Goal: Task Accomplishment & Management: Complete application form

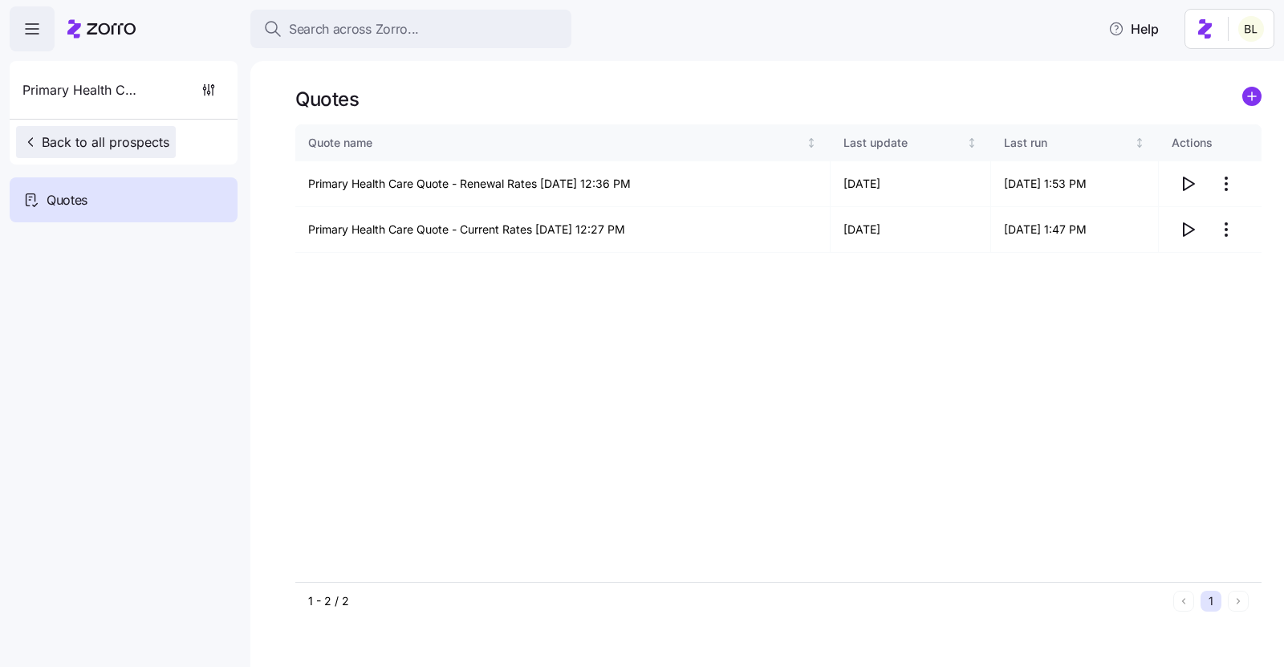
click at [110, 140] on span "Back to all prospects" at bounding box center [95, 141] width 147 height 19
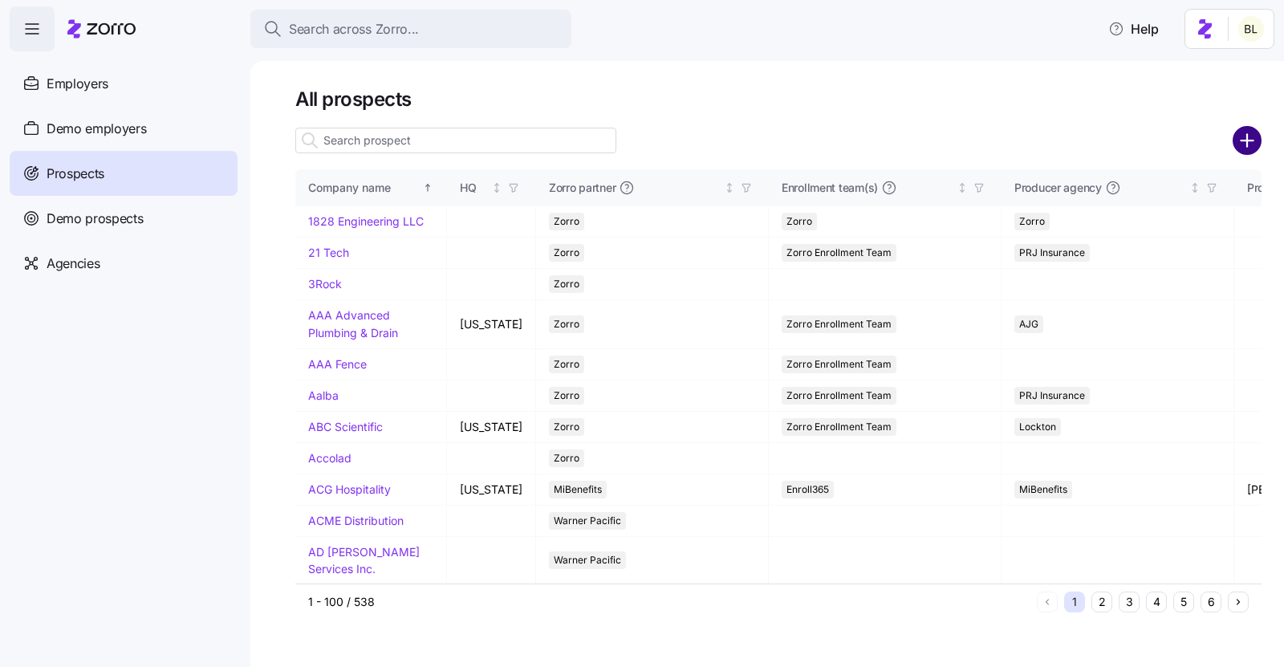
click at [1245, 138] on circle "add icon" at bounding box center [1248, 141] width 26 height 26
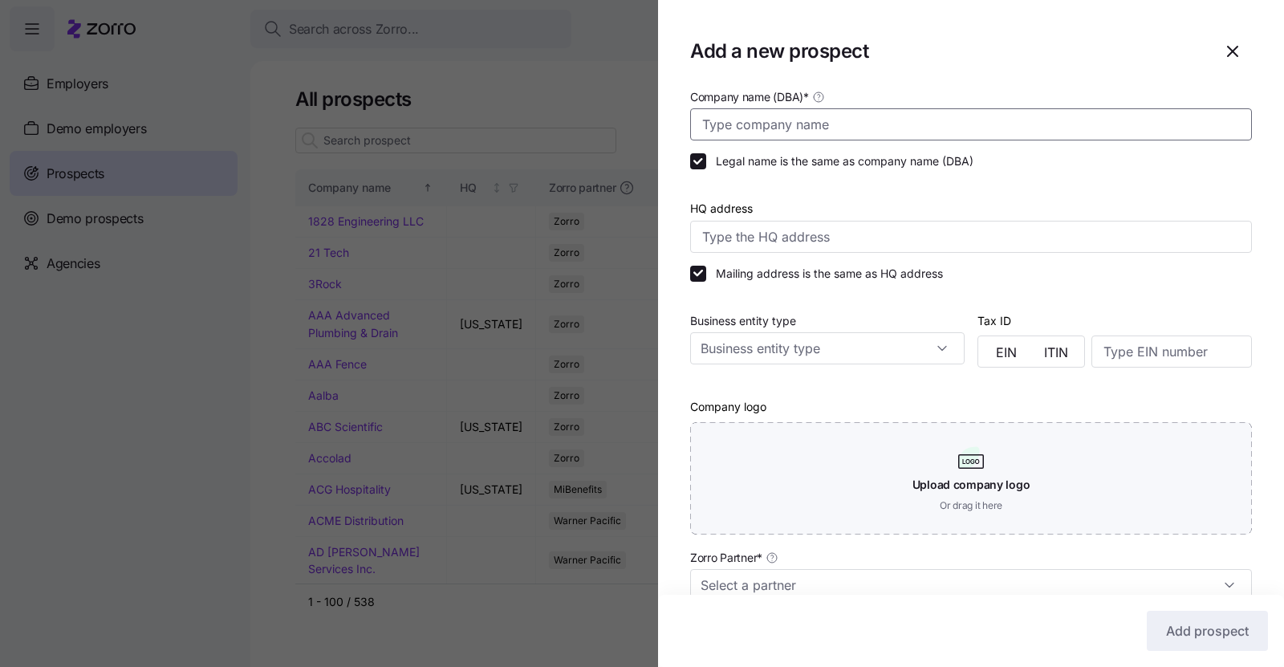
click at [897, 132] on input "Company name (DBA) *" at bounding box center [971, 124] width 562 height 32
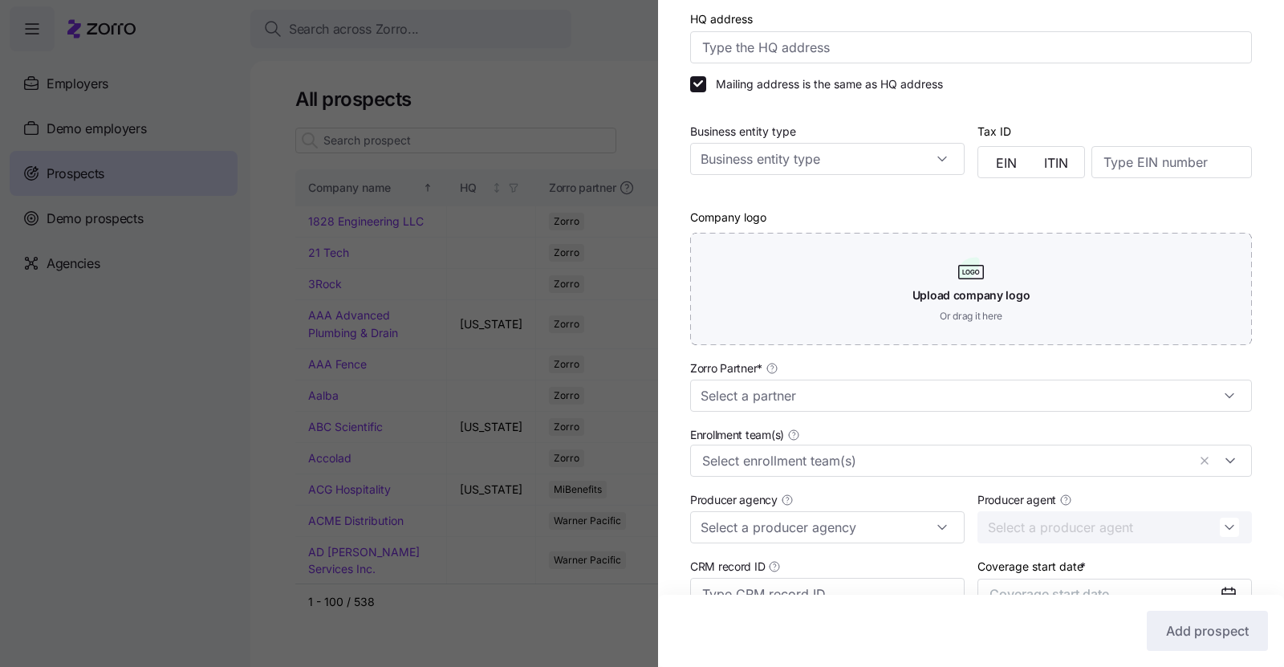
scroll to position [258, 0]
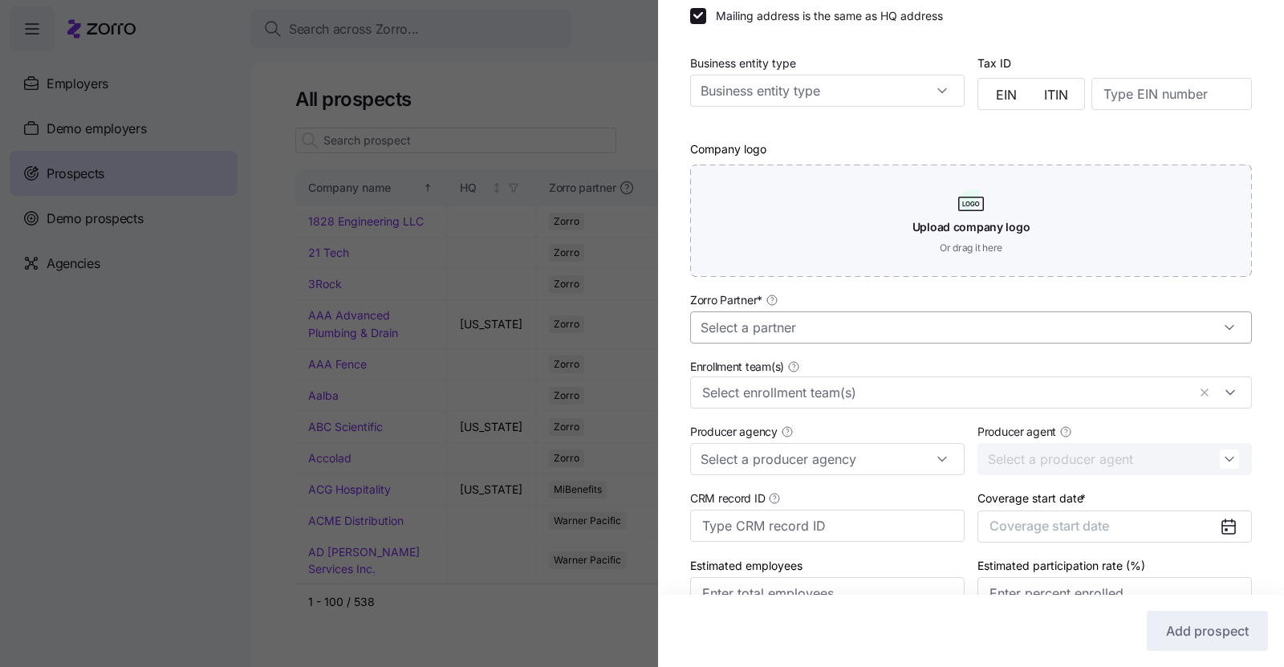
type input "Forest Hills Pharmacy"
click at [796, 328] on input "Zorro Partner *" at bounding box center [971, 327] width 562 height 32
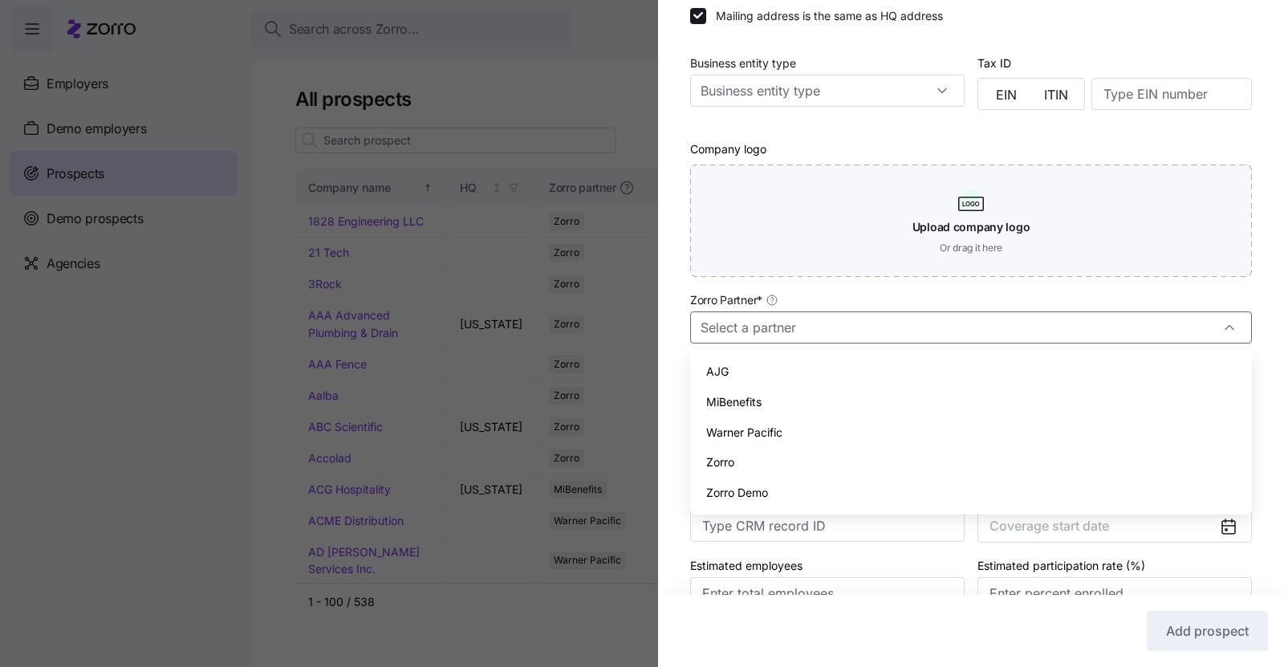
click at [758, 456] on div "Zorro" at bounding box center [971, 462] width 549 height 31
type input "Zorro"
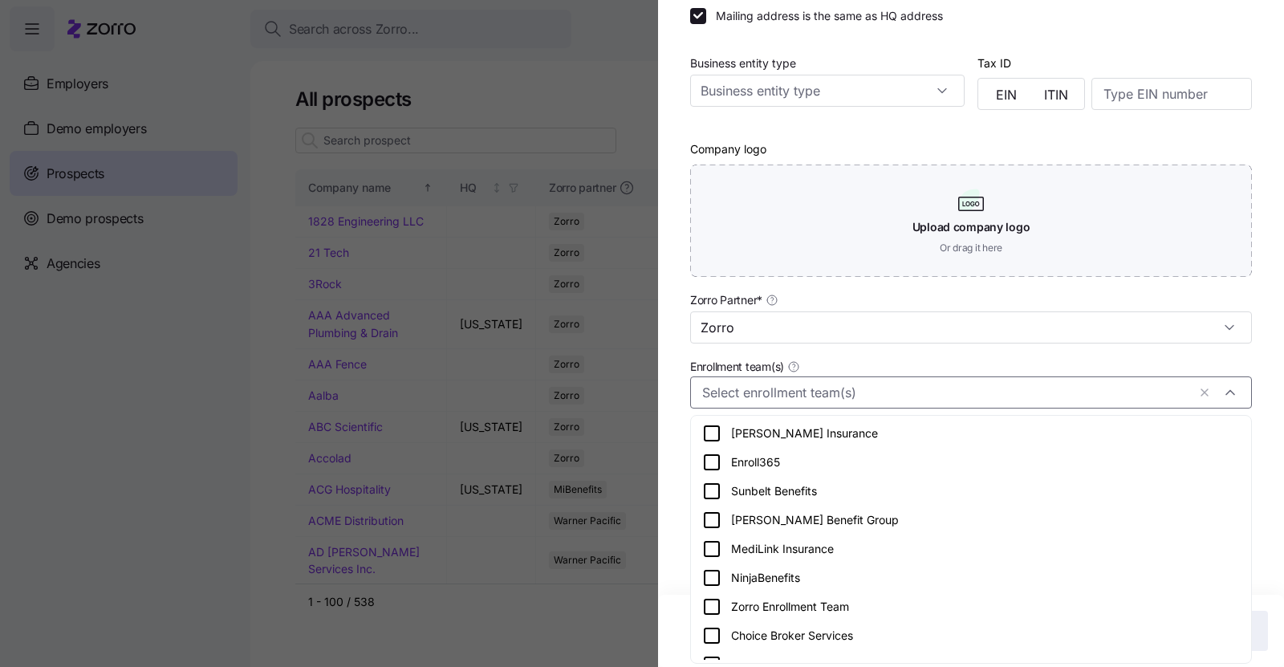
click at [764, 396] on input "Enrollment team(s)" at bounding box center [944, 392] width 485 height 21
click at [712, 605] on icon at bounding box center [711, 606] width 19 height 19
click at [670, 502] on div "Company name (DBA) * Forest Hills Pharmacy Legal name is the same as company na…" at bounding box center [971, 235] width 626 height 812
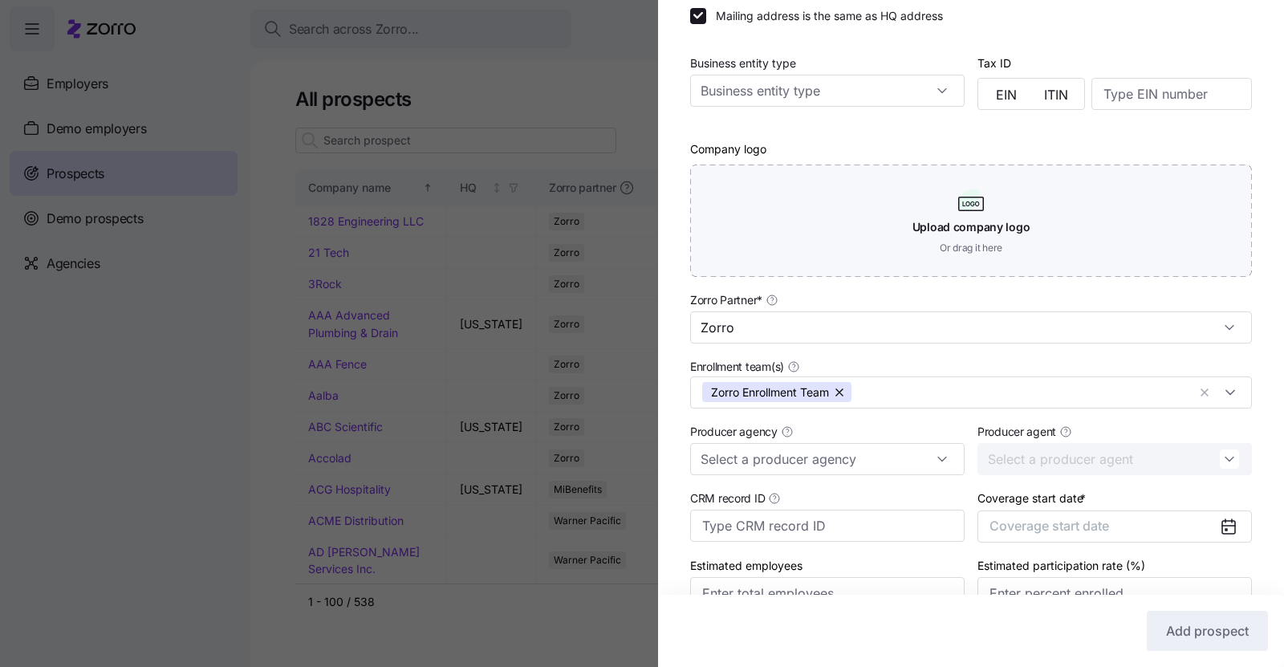
scroll to position [263, 0]
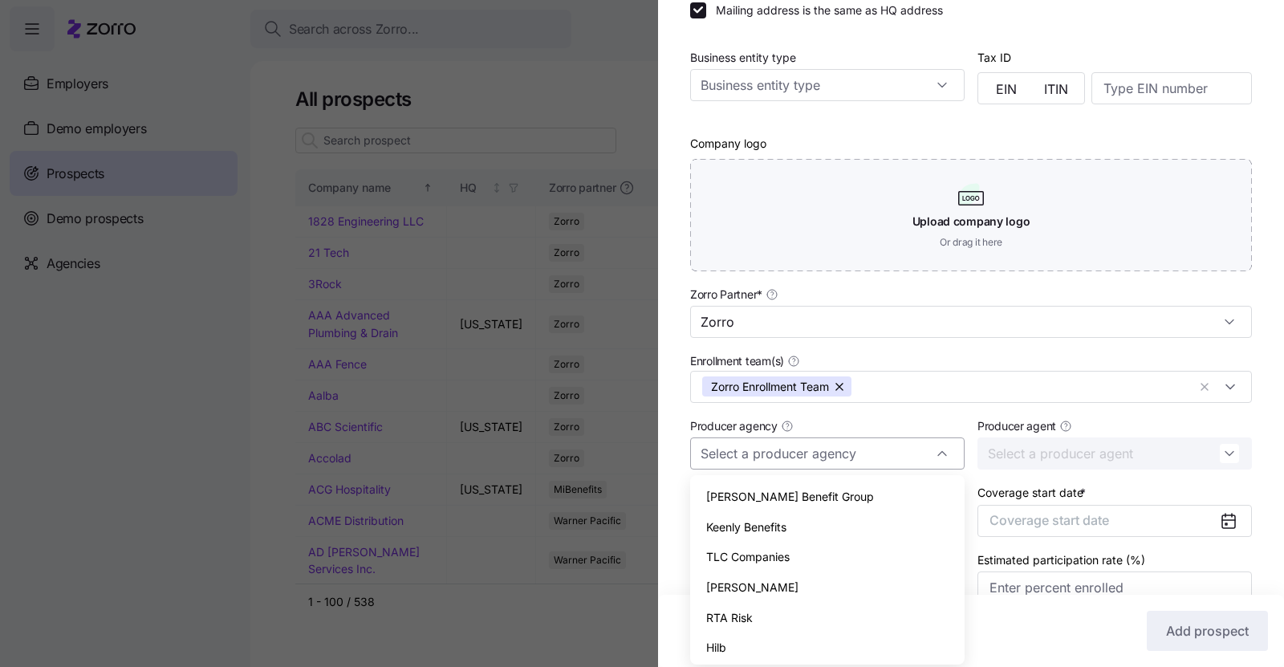
click at [751, 450] on input "Producer agency" at bounding box center [827, 454] width 275 height 32
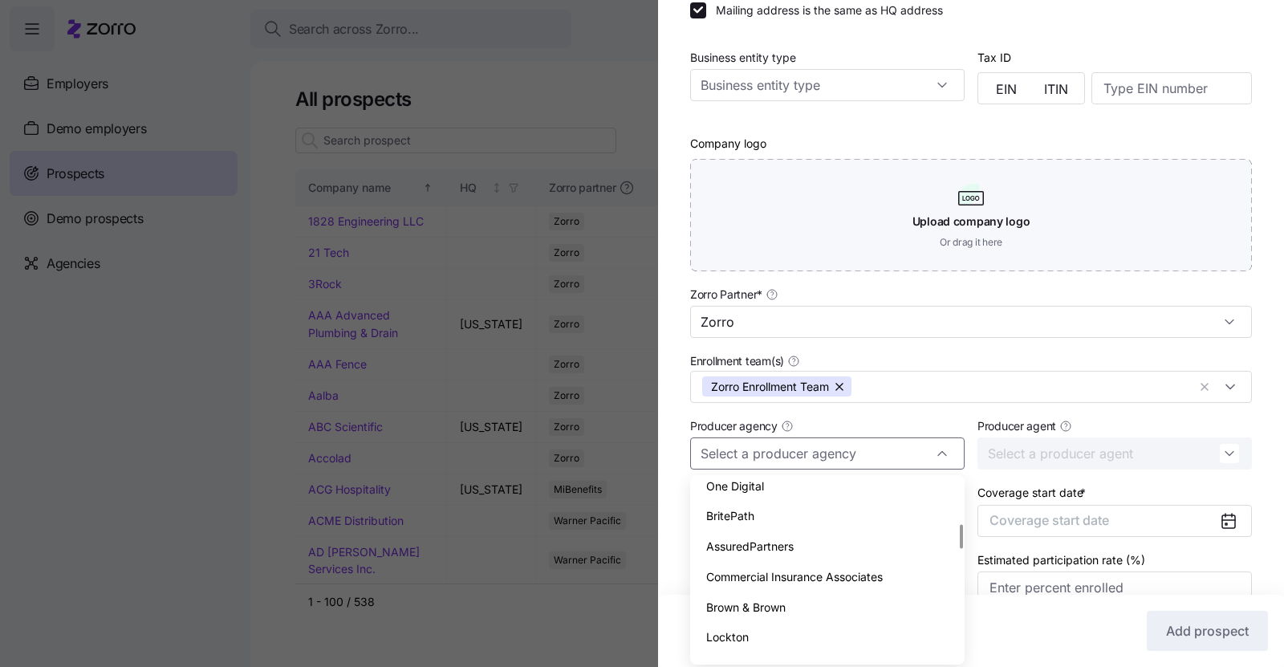
click at [755, 541] on span "AssuredPartners" at bounding box center [750, 547] width 88 height 18
type input "AssuredPartners"
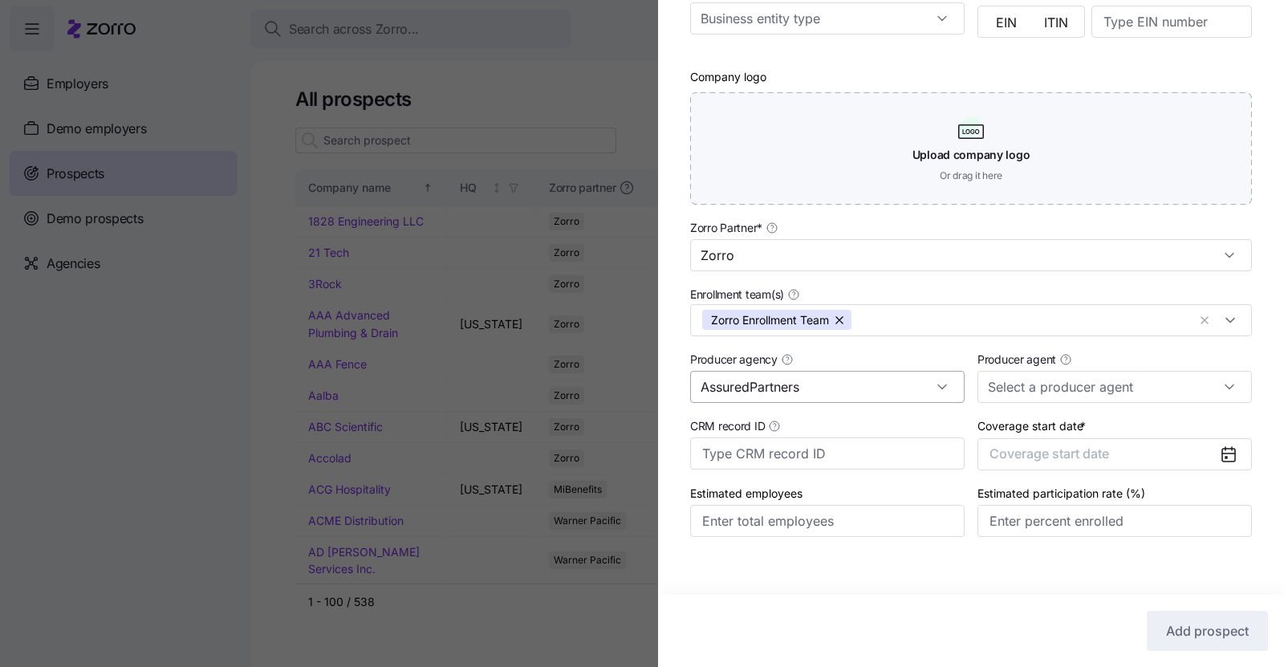
scroll to position [343, 0]
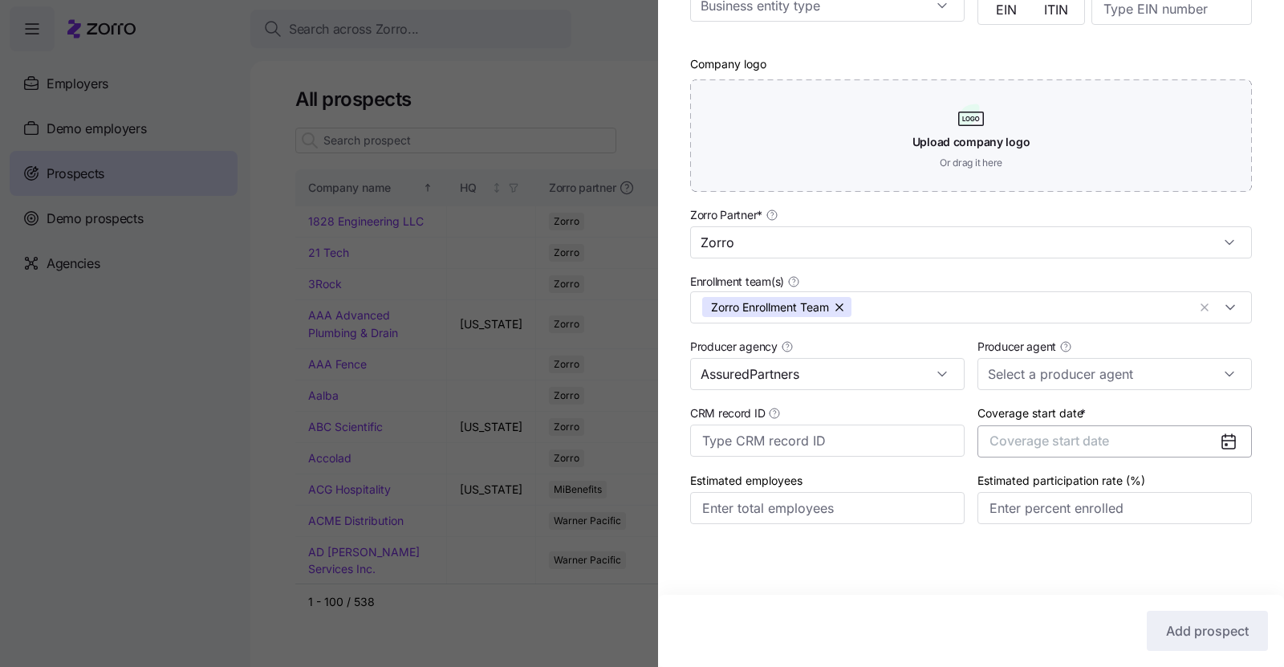
click at [1053, 443] on span "Coverage start date" at bounding box center [1050, 441] width 120 height 16
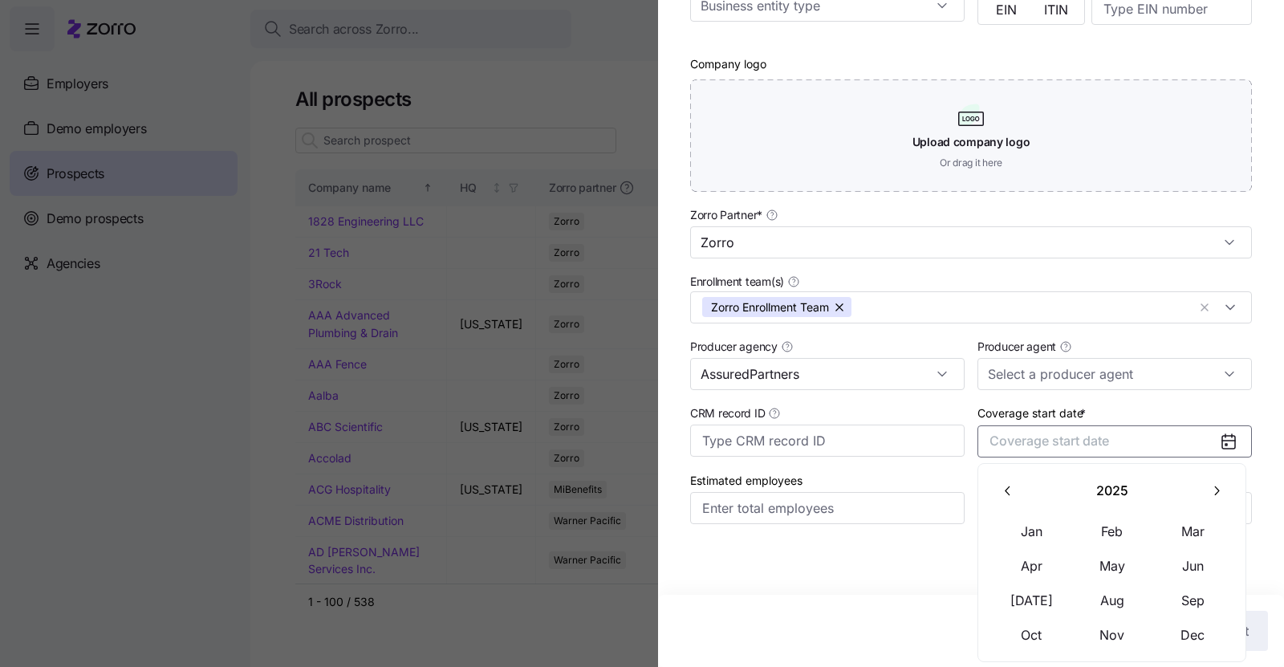
click at [1209, 497] on icon "button" at bounding box center [1216, 490] width 15 height 15
click at [1037, 527] on button "Jan" at bounding box center [1031, 532] width 80 height 34
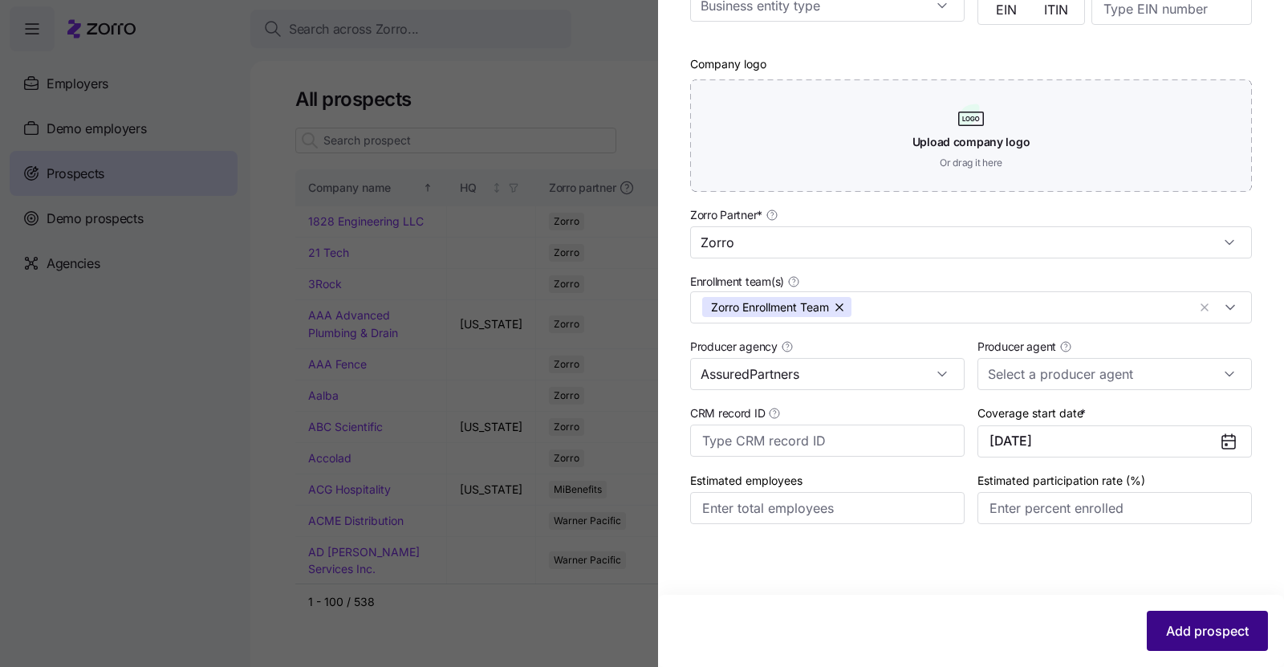
click at [1192, 623] on span "Add prospect" at bounding box center [1207, 630] width 83 height 19
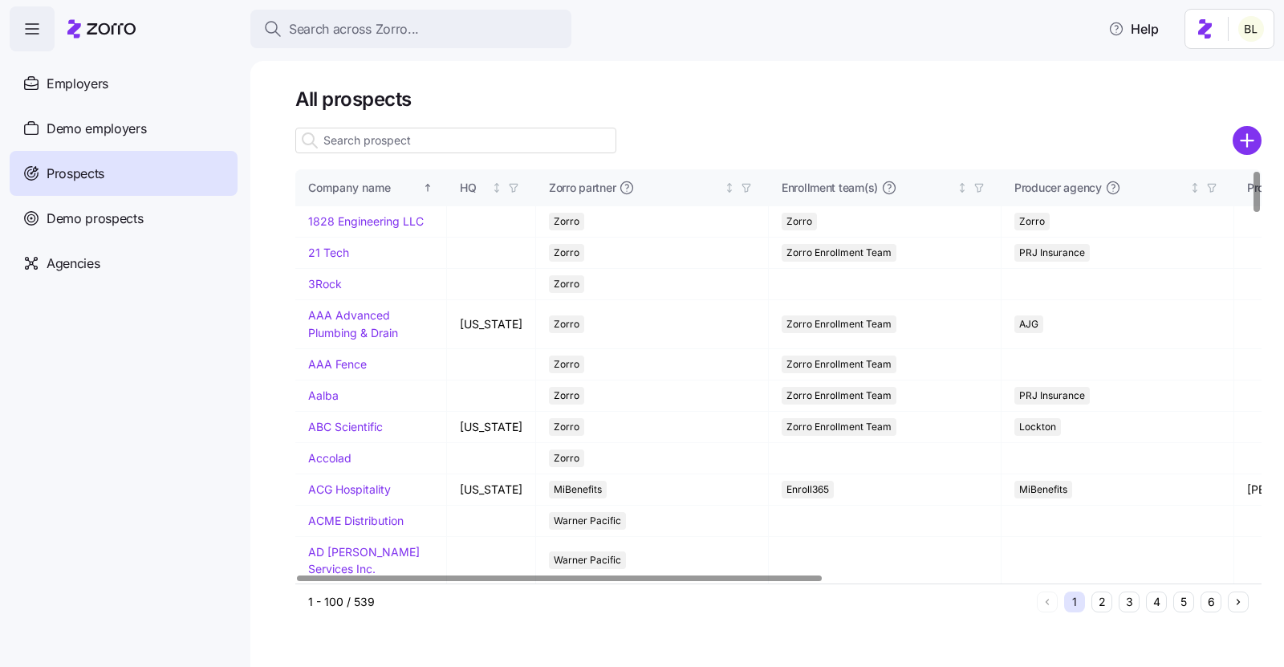
click at [409, 144] on input at bounding box center [455, 141] width 321 height 26
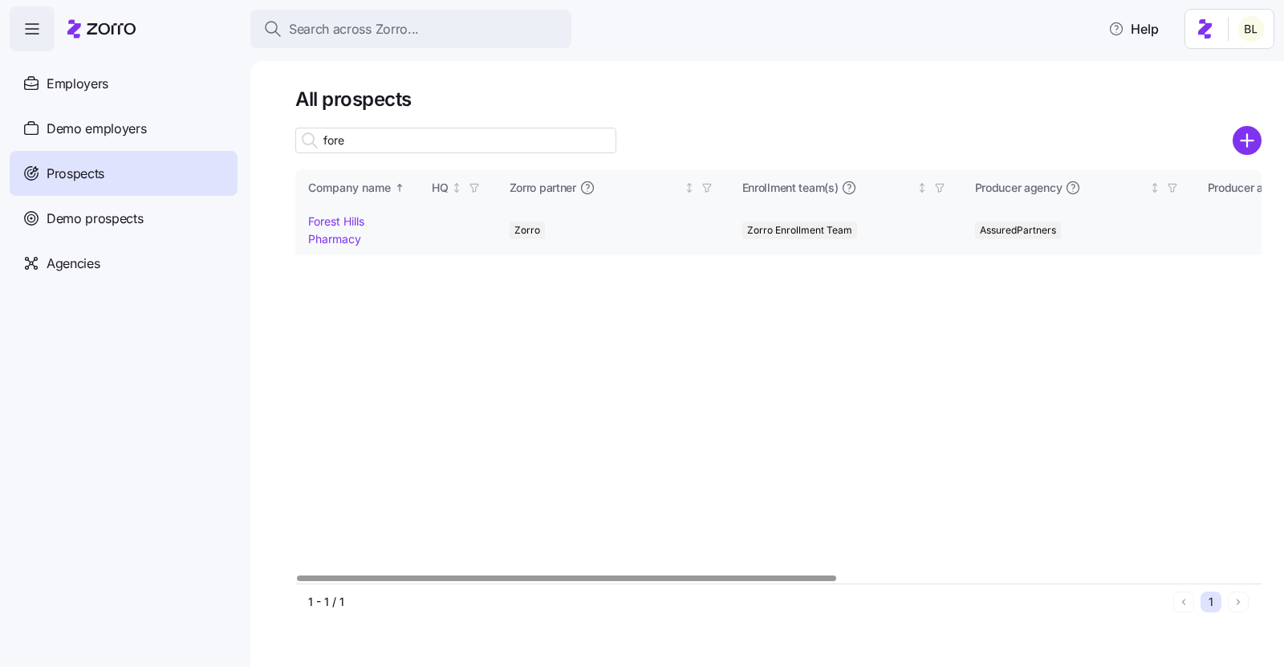
type input "fore"
click at [333, 227] on link "Forest Hills Pharmacy" at bounding box center [336, 229] width 56 height 31
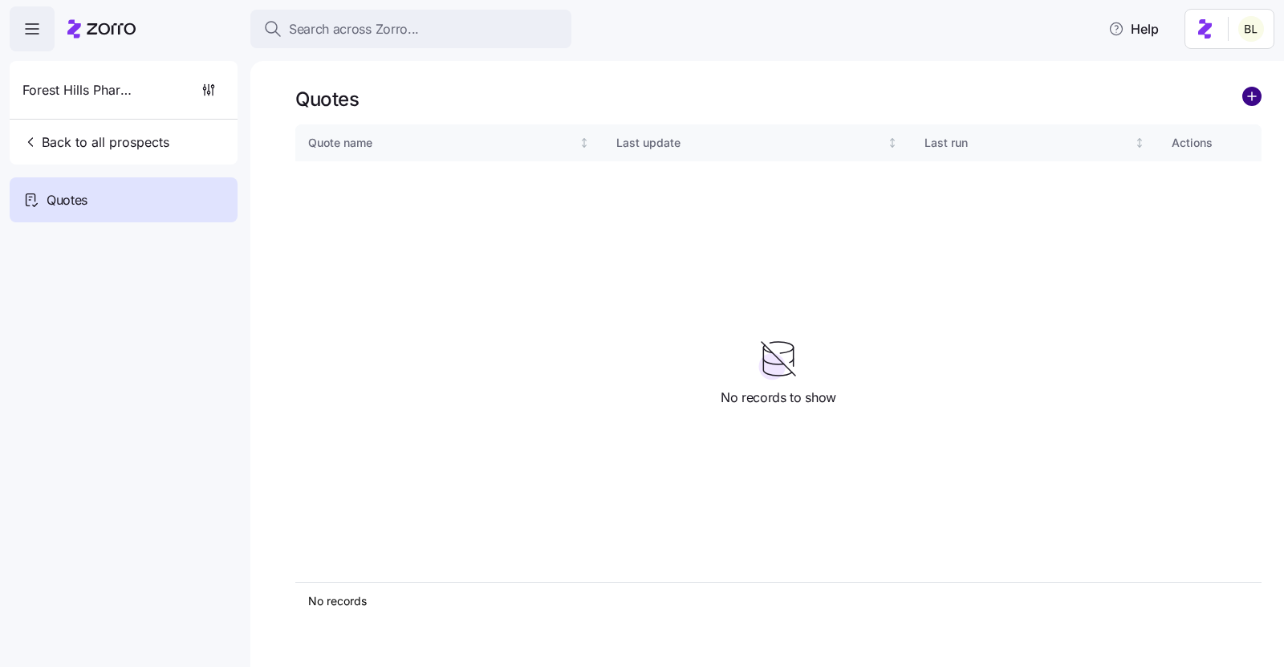
click at [1254, 91] on circle "add icon" at bounding box center [1252, 97] width 18 height 18
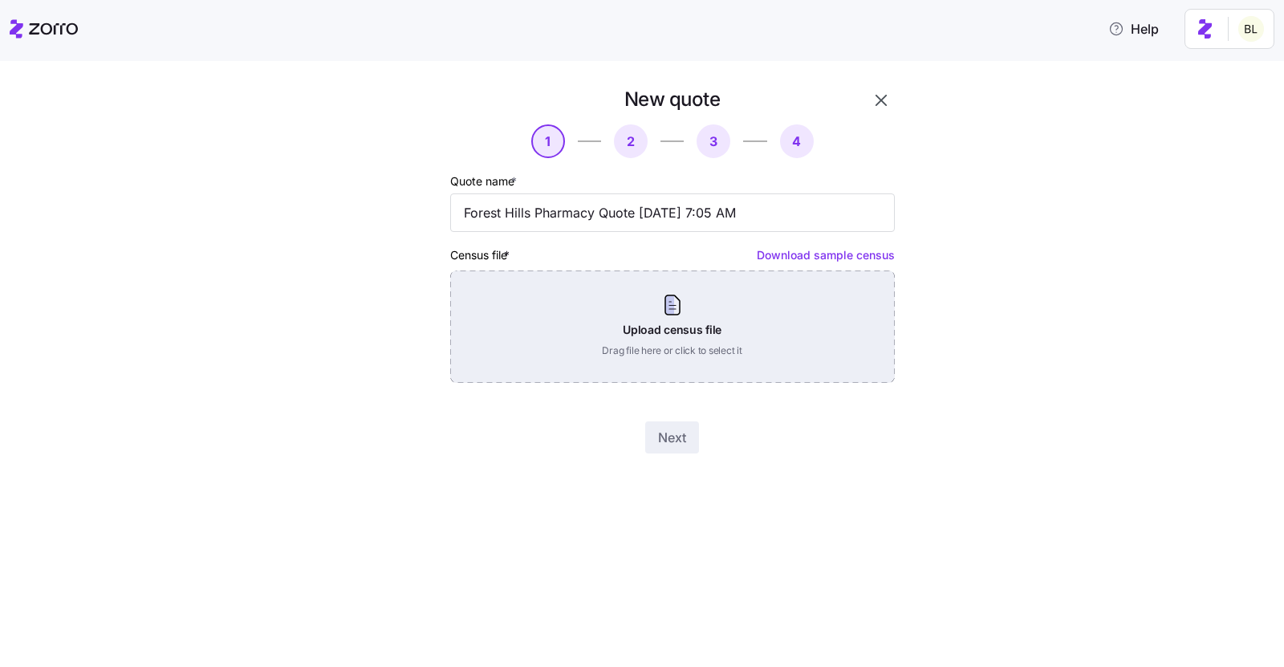
click at [669, 308] on div "Upload census file Drag file here or click to select it" at bounding box center [672, 327] width 445 height 112
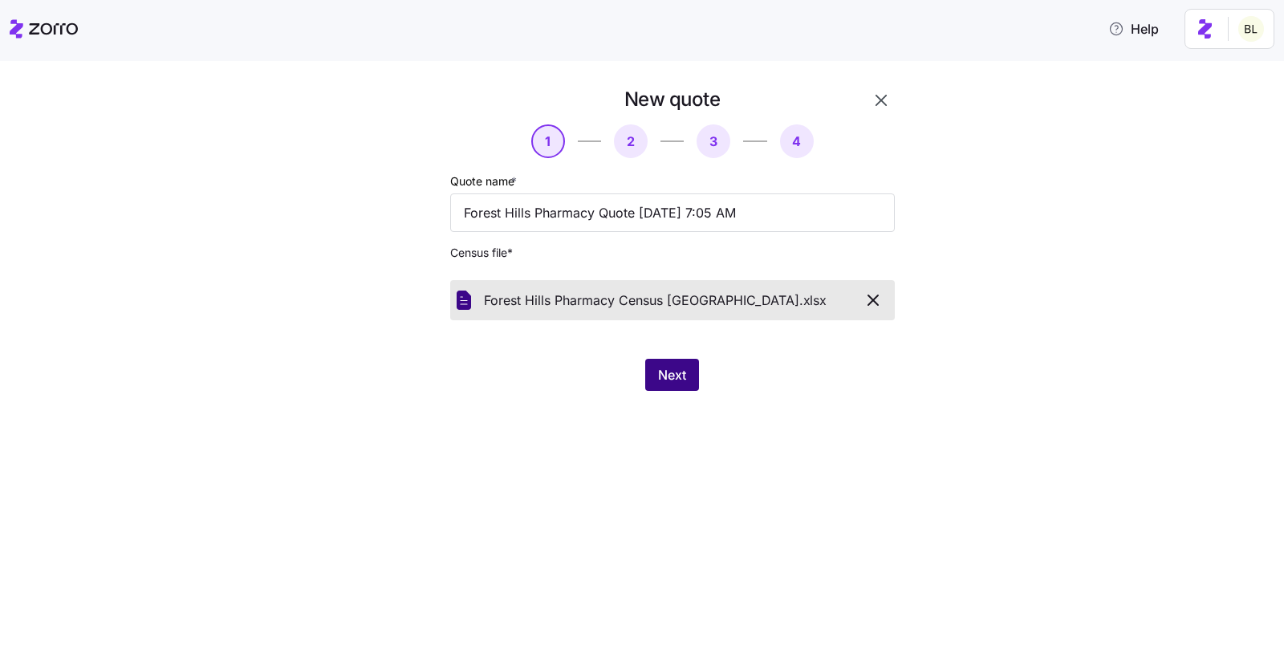
click at [666, 380] on span "Next" at bounding box center [672, 374] width 28 height 19
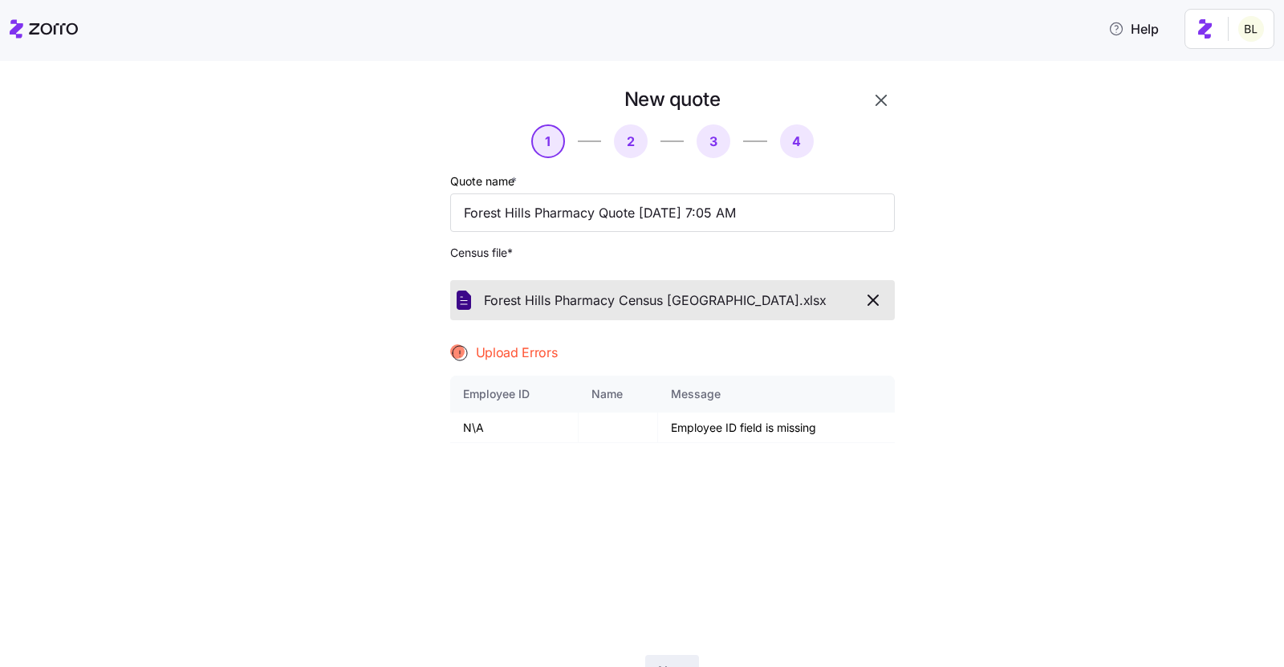
click at [878, 102] on icon "button" at bounding box center [881, 100] width 19 height 19
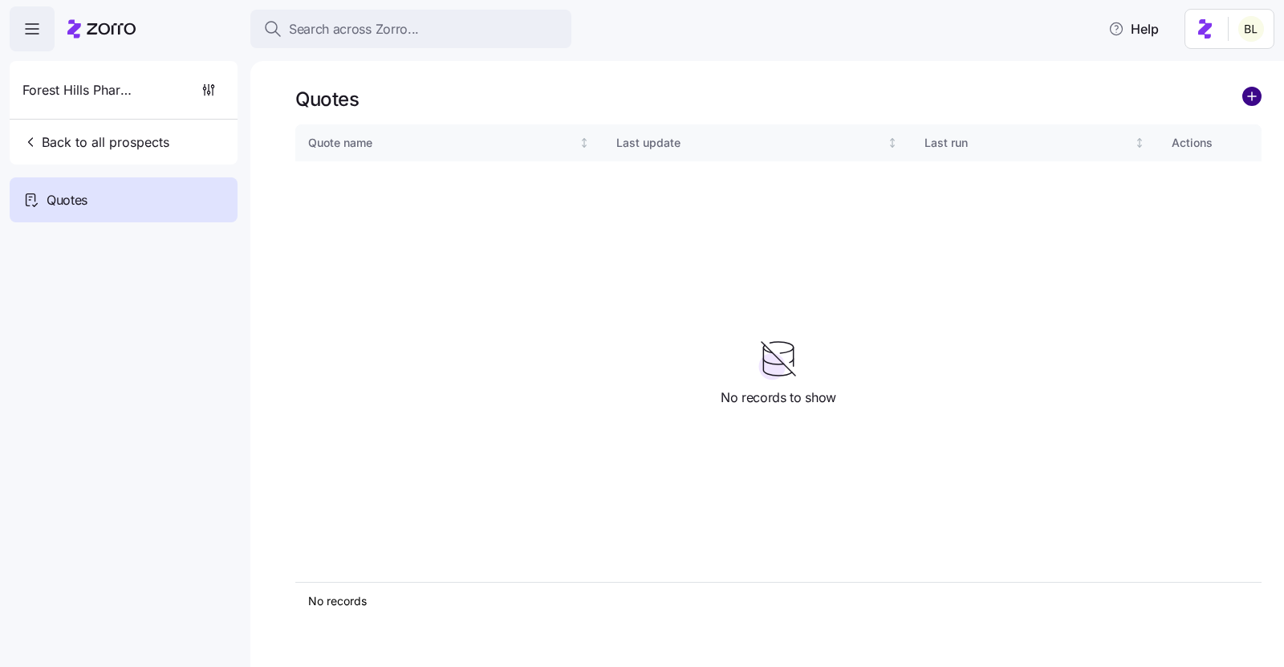
click at [1257, 96] on circle "add icon" at bounding box center [1252, 97] width 18 height 18
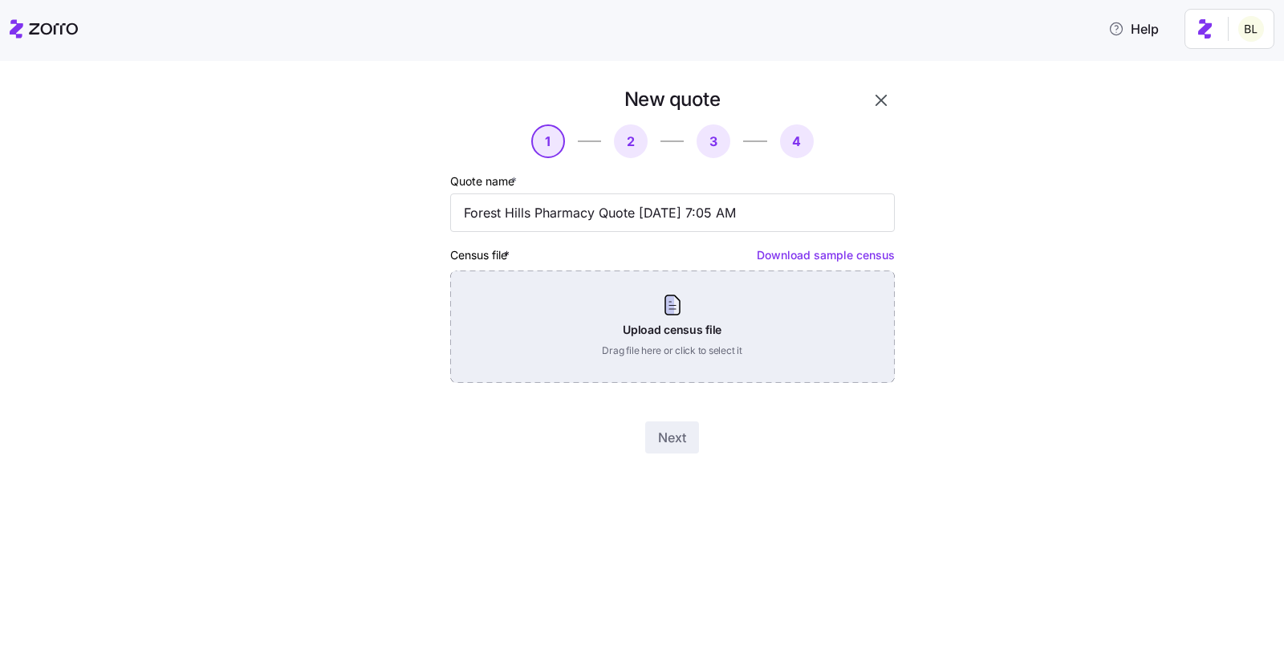
click at [738, 295] on div "Upload census file Drag file here or click to select it" at bounding box center [672, 327] width 445 height 112
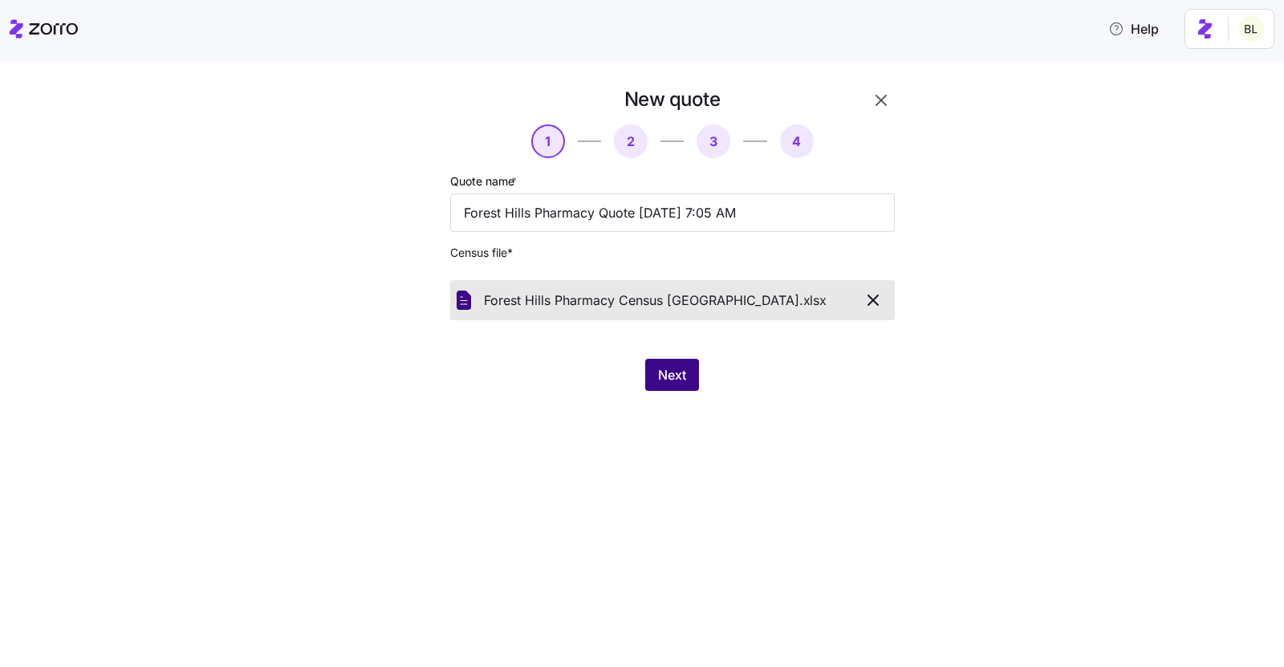
click at [679, 376] on span "Next" at bounding box center [672, 374] width 28 height 19
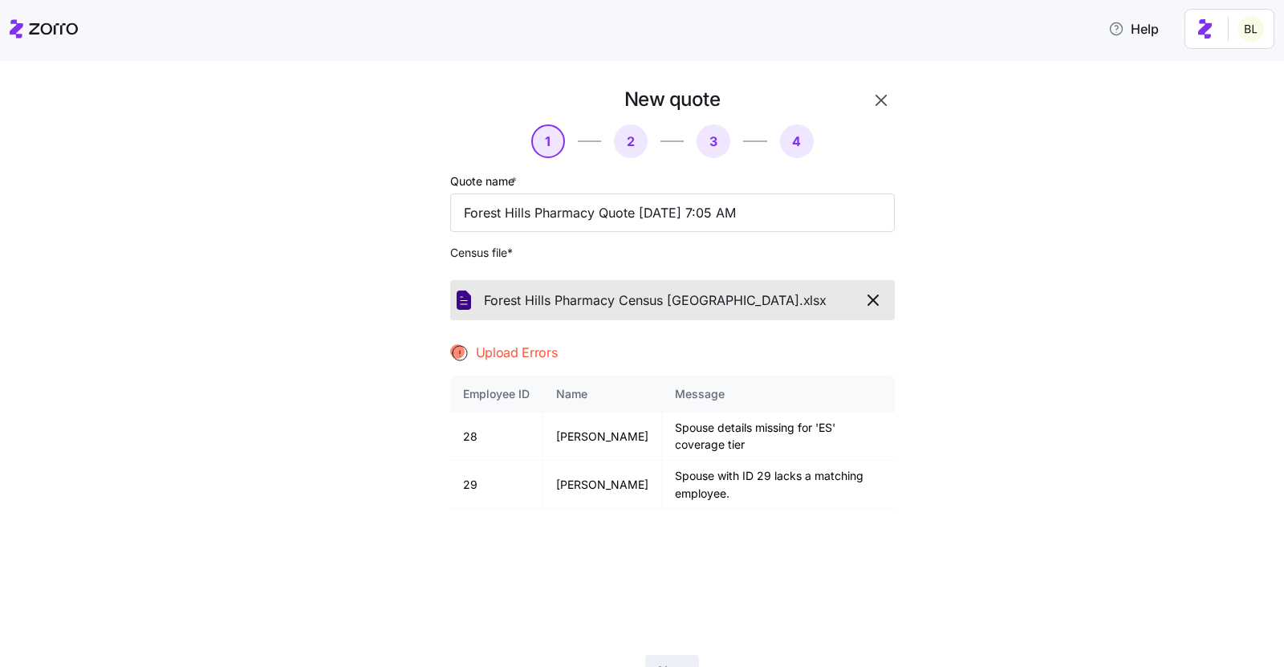
click at [879, 291] on icon "button" at bounding box center [873, 300] width 19 height 19
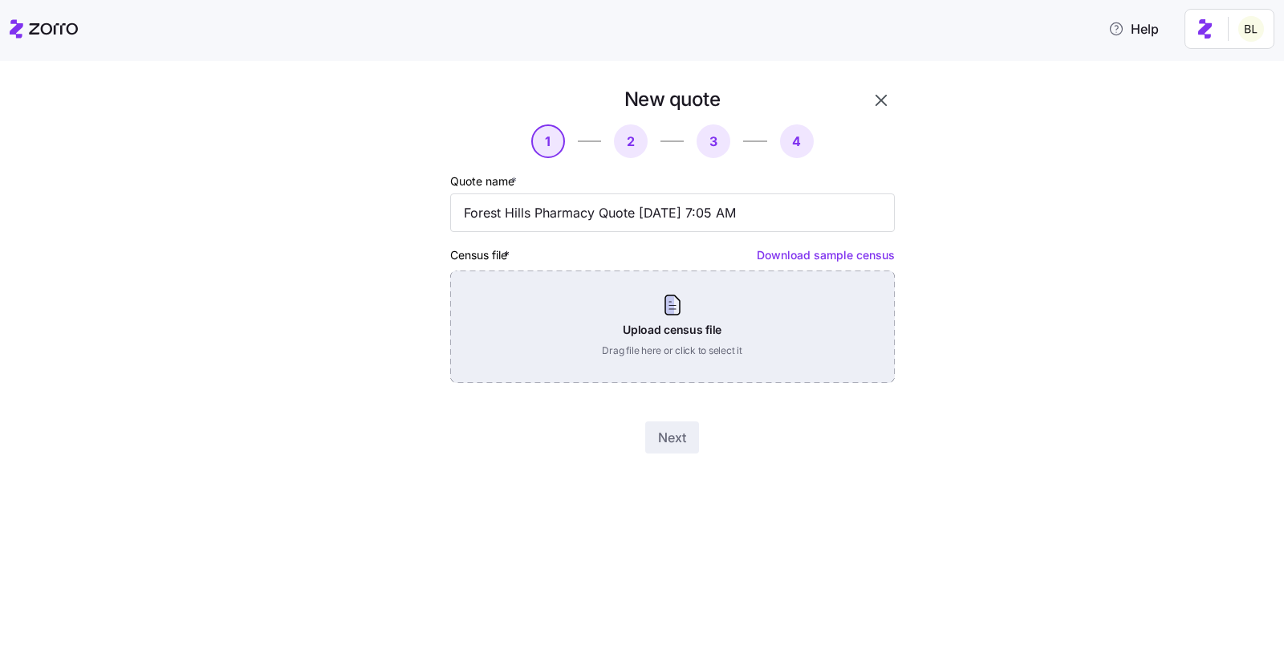
click at [751, 320] on div "Upload census file Drag file here or click to select it" at bounding box center [672, 327] width 445 height 112
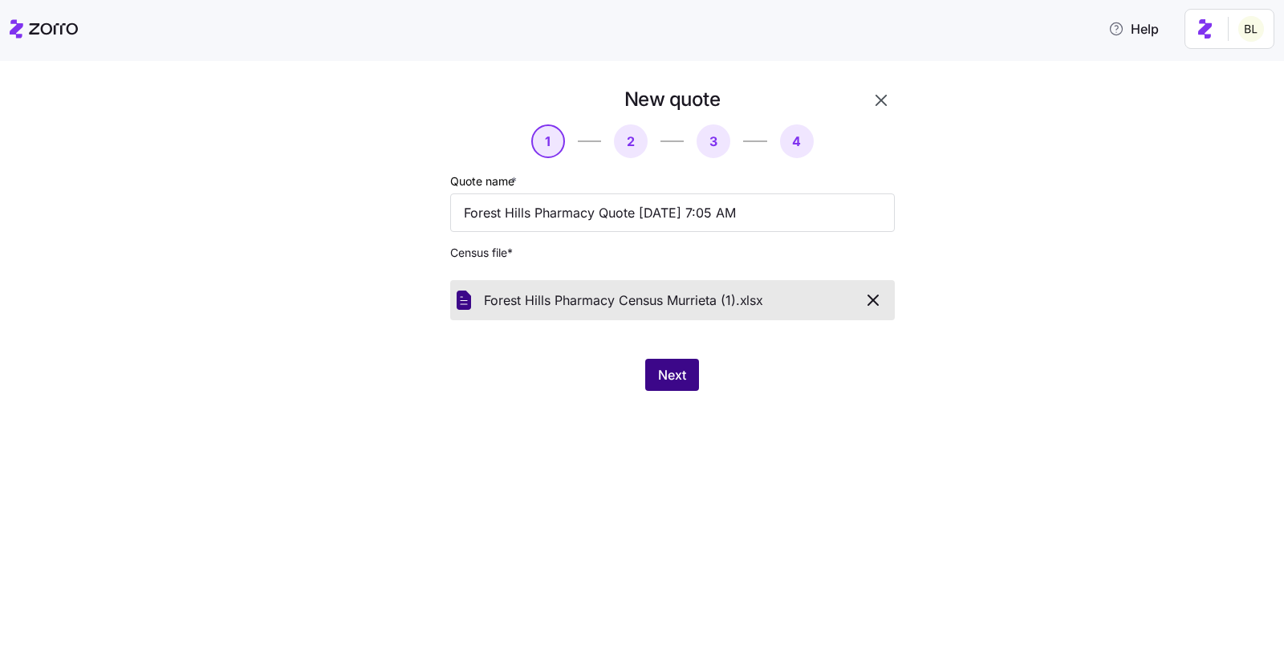
click at [645, 373] on button "Next" at bounding box center [672, 375] width 54 height 32
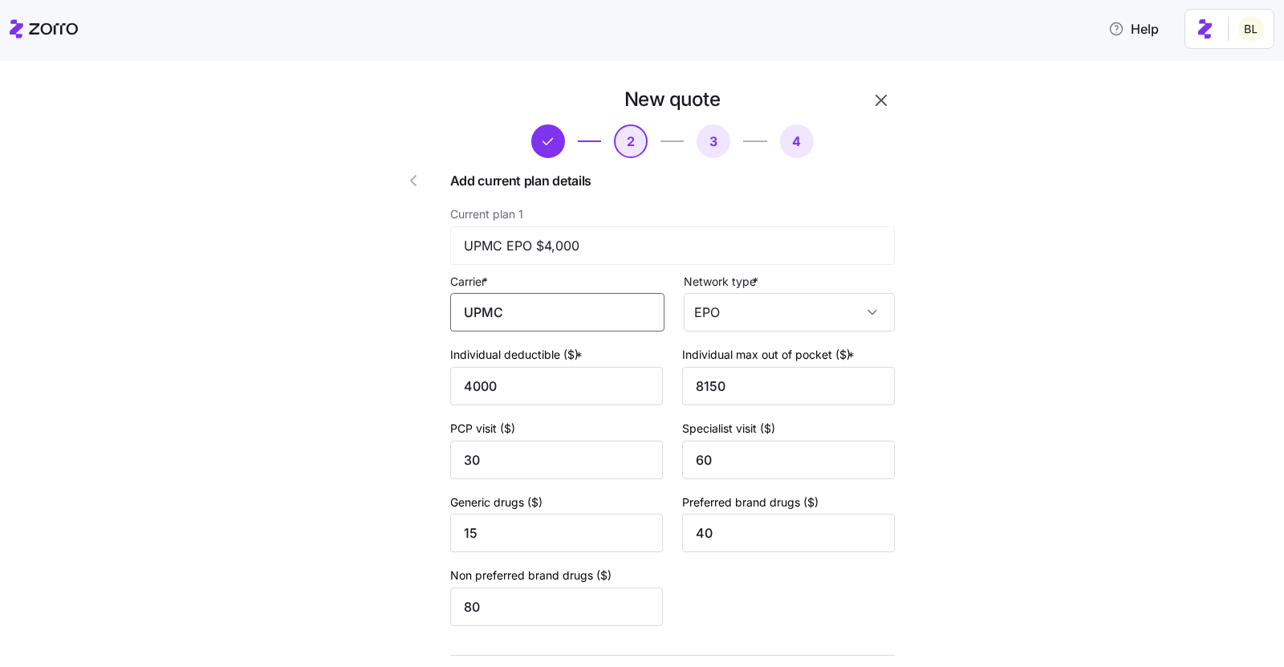
click at [536, 305] on input "UPMC" at bounding box center [557, 312] width 214 height 39
click at [526, 361] on div "UPMC" at bounding box center [561, 361] width 198 height 36
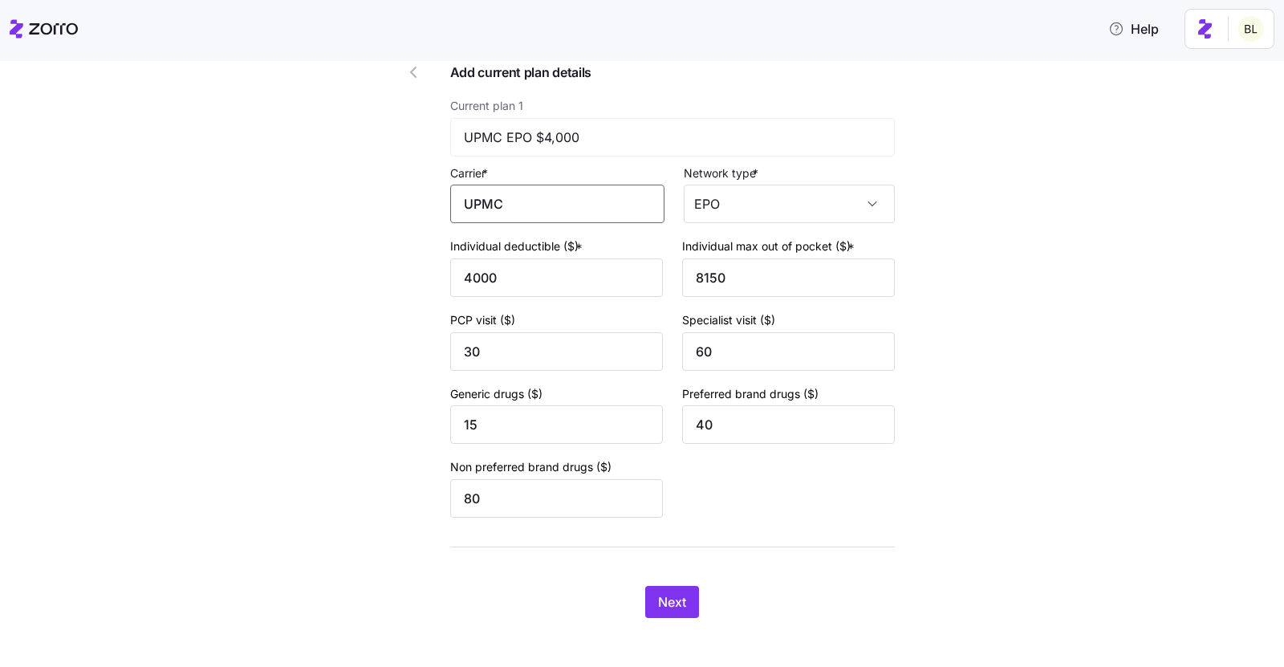
scroll to position [117, 0]
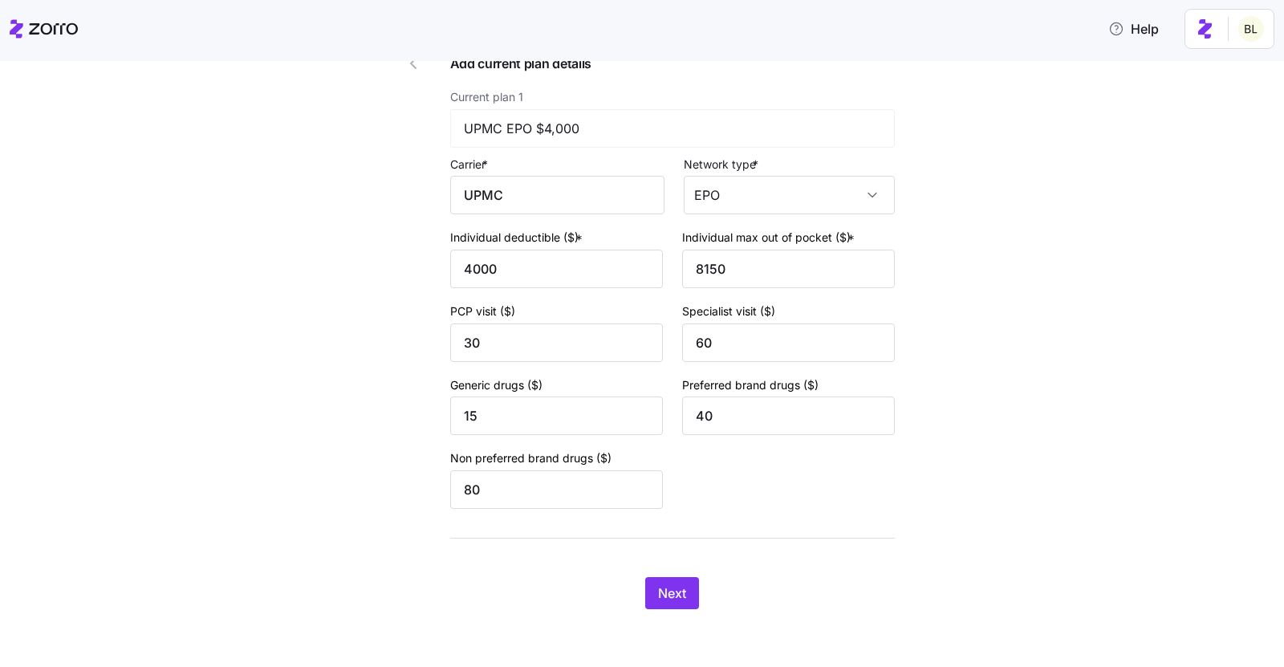
click at [637, 593] on div "Next" at bounding box center [672, 593] width 445 height 32
click at [669, 592] on span "Next" at bounding box center [672, 593] width 28 height 19
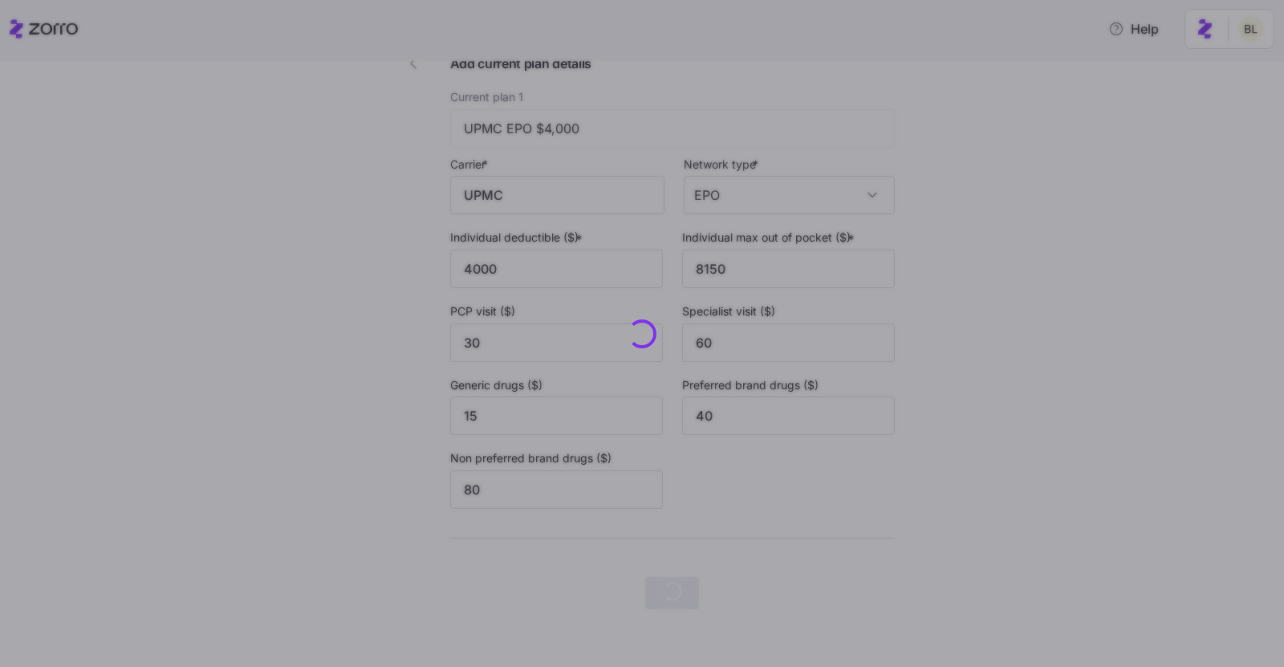
scroll to position [0, 0]
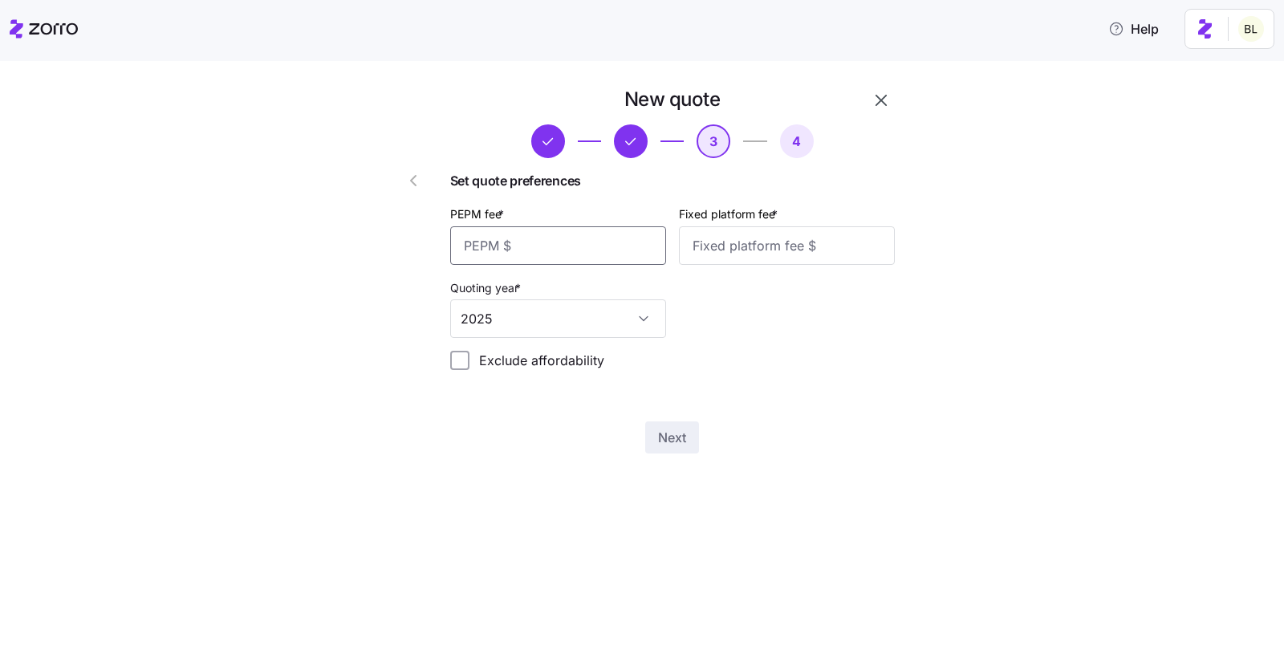
click at [539, 249] on input "PEPM fee *" at bounding box center [558, 245] width 216 height 39
type input "50"
type input "100"
click at [666, 440] on span "Next" at bounding box center [672, 437] width 28 height 19
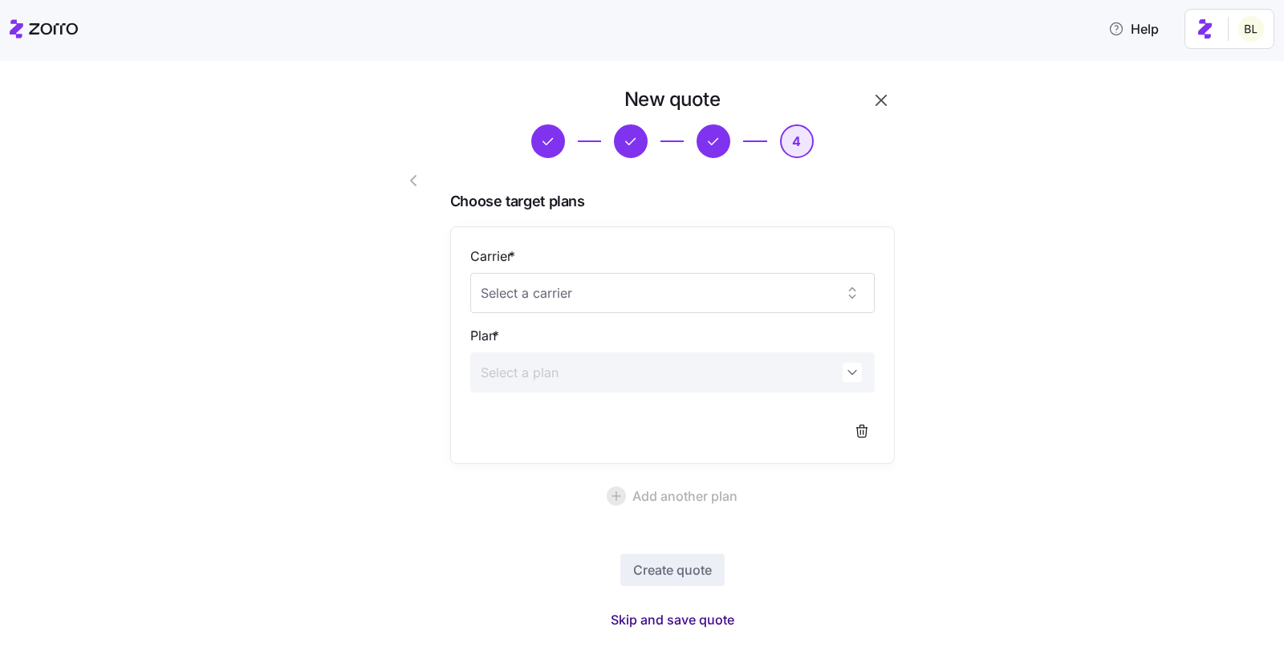
click at [690, 619] on span "Skip and save quote" at bounding box center [673, 619] width 124 height 19
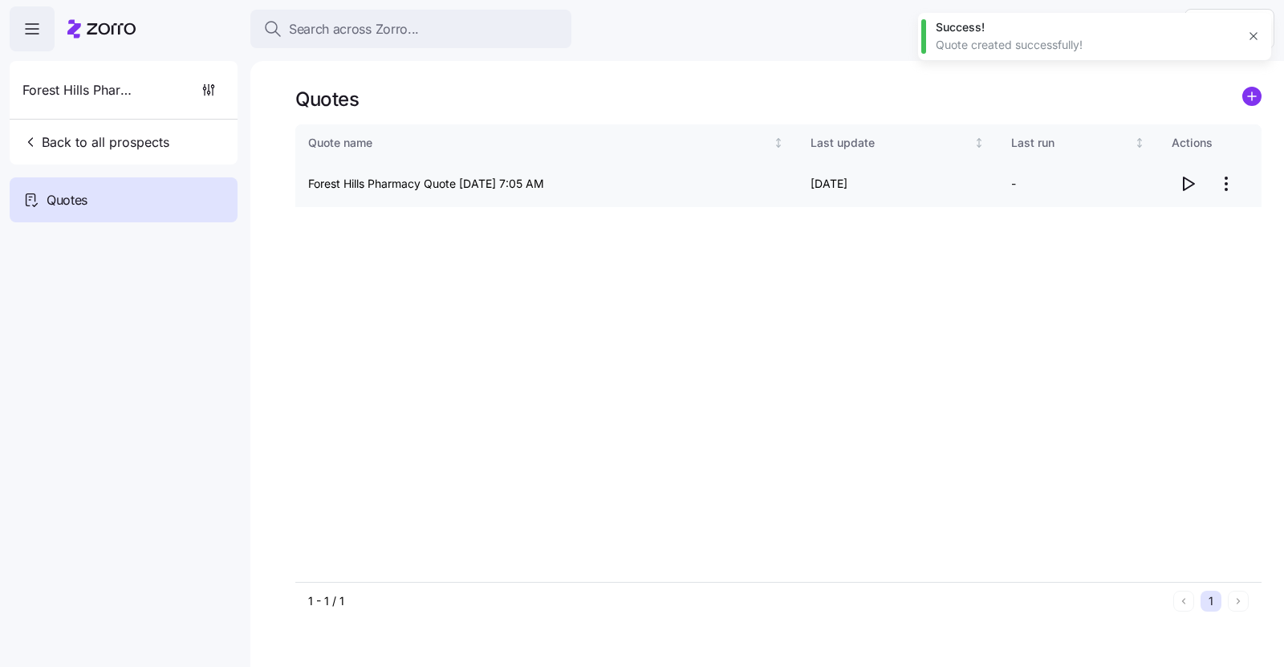
click at [1186, 181] on icon "button" at bounding box center [1187, 183] width 19 height 19
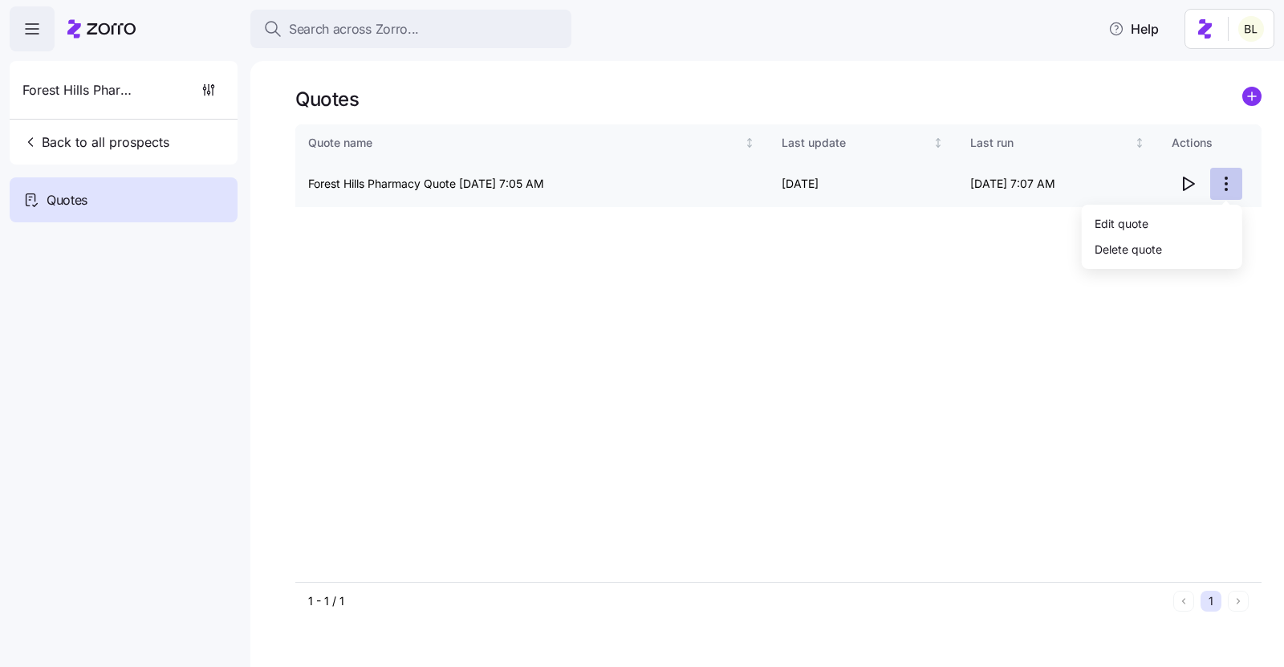
click at [1226, 185] on html "Search across Zorro... Help Forest Hills Pharmacy Back to all prospects Quotes …" at bounding box center [642, 328] width 1284 height 657
click at [1207, 222] on div "Edit quote" at bounding box center [1163, 223] width 148 height 26
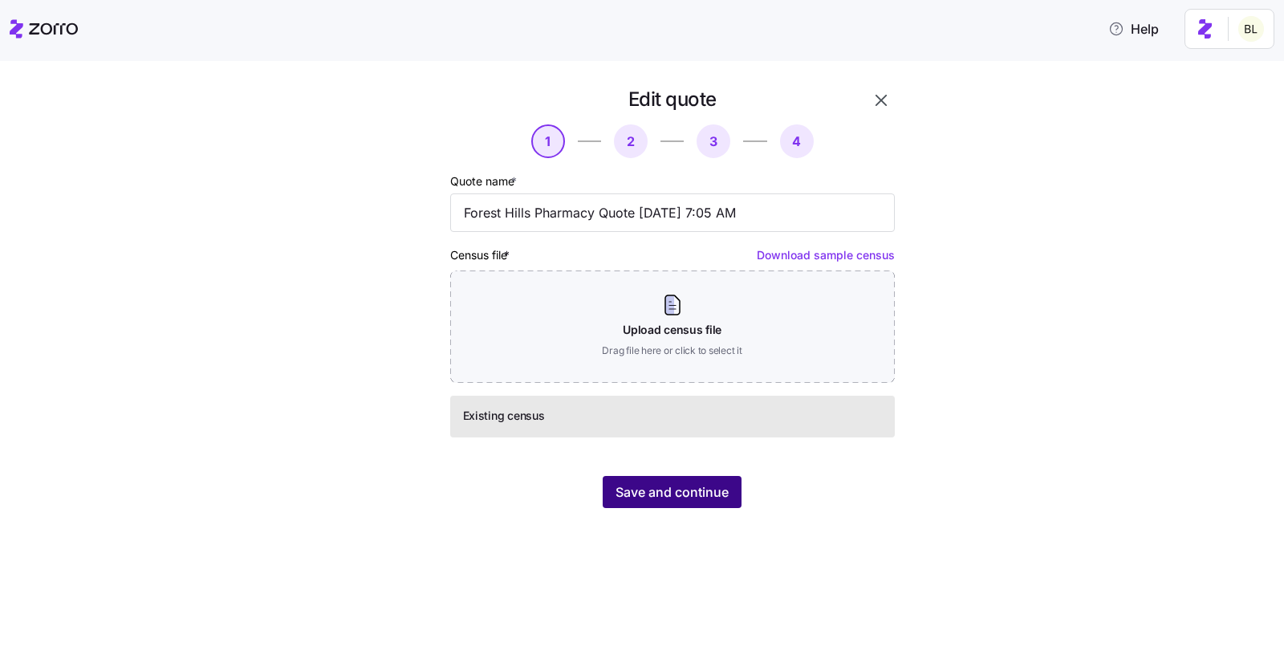
click at [664, 490] on span "Save and continue" at bounding box center [672, 491] width 113 height 19
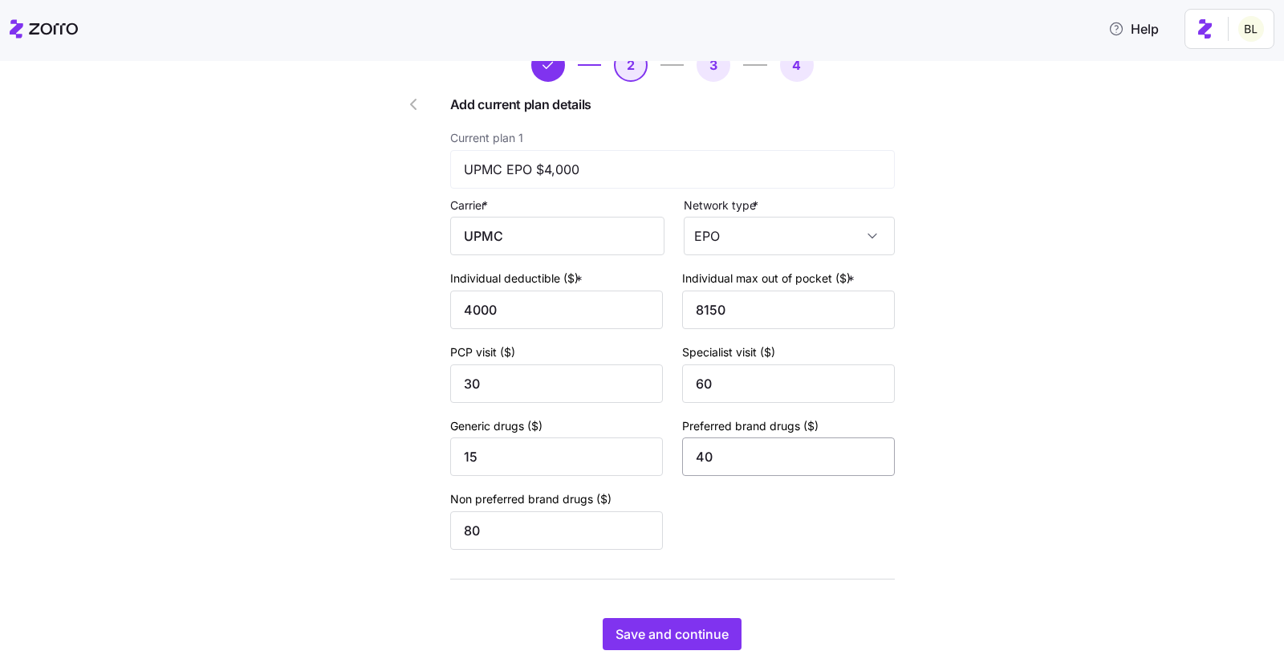
scroll to position [117, 0]
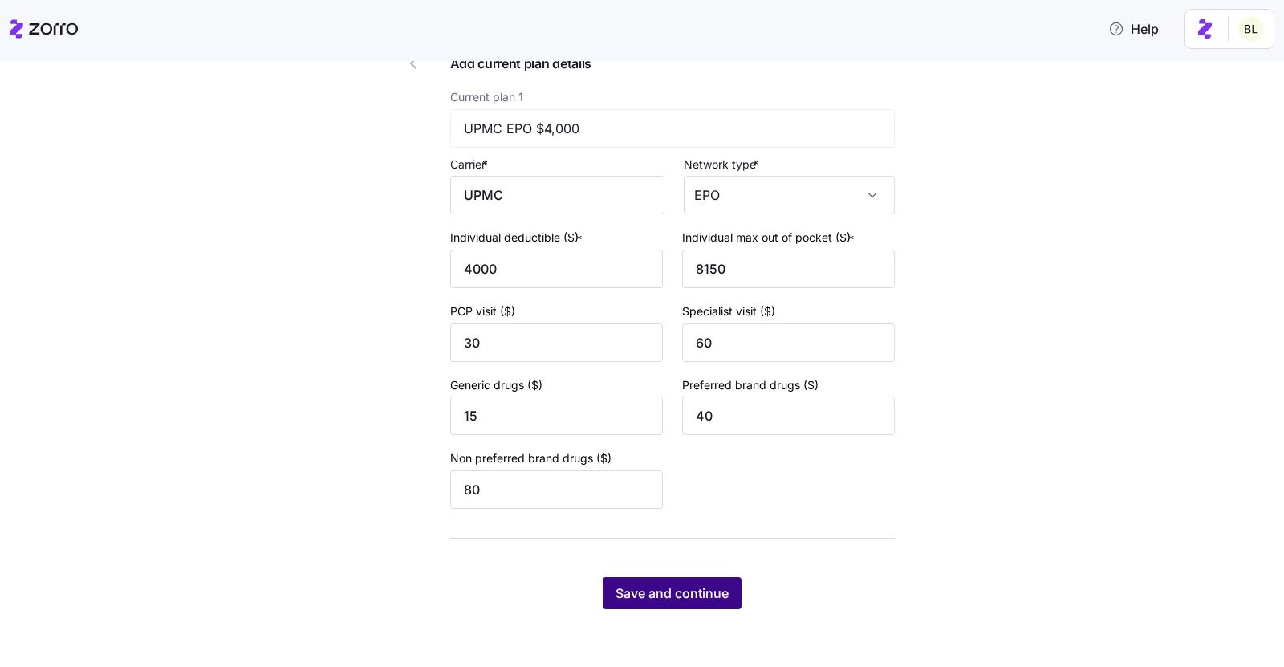
click at [690, 587] on span "Save and continue" at bounding box center [672, 593] width 113 height 19
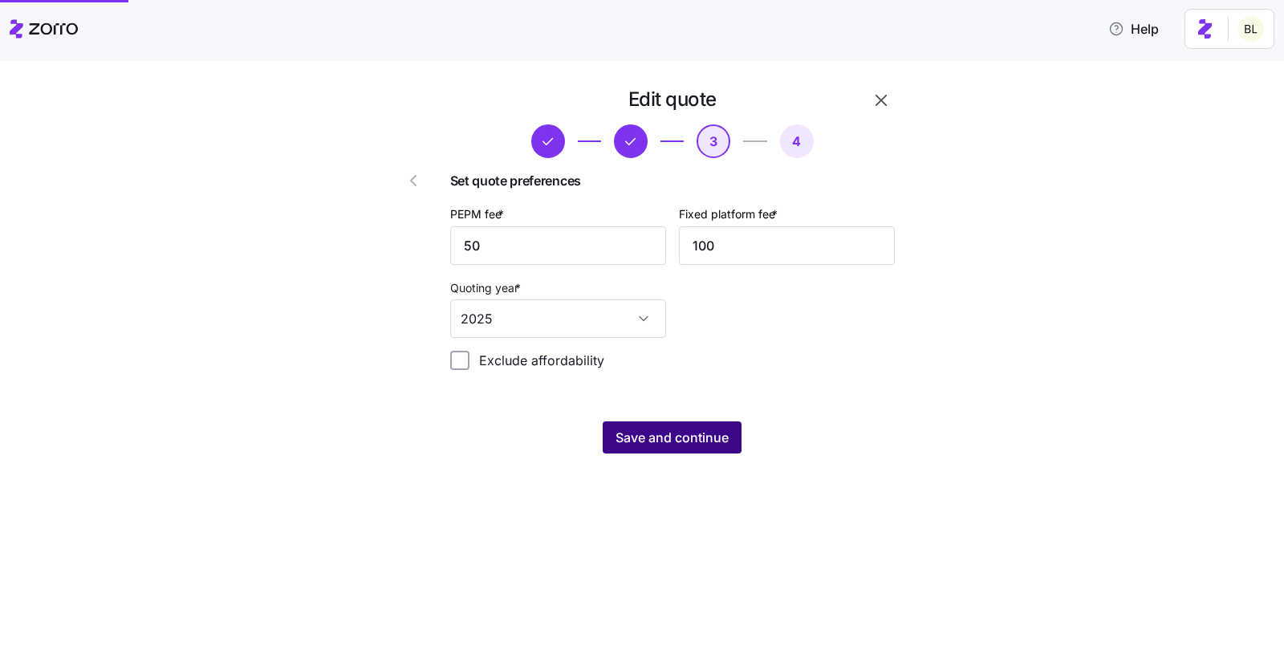
scroll to position [0, 0]
click at [708, 443] on span "Save and continue" at bounding box center [672, 437] width 113 height 19
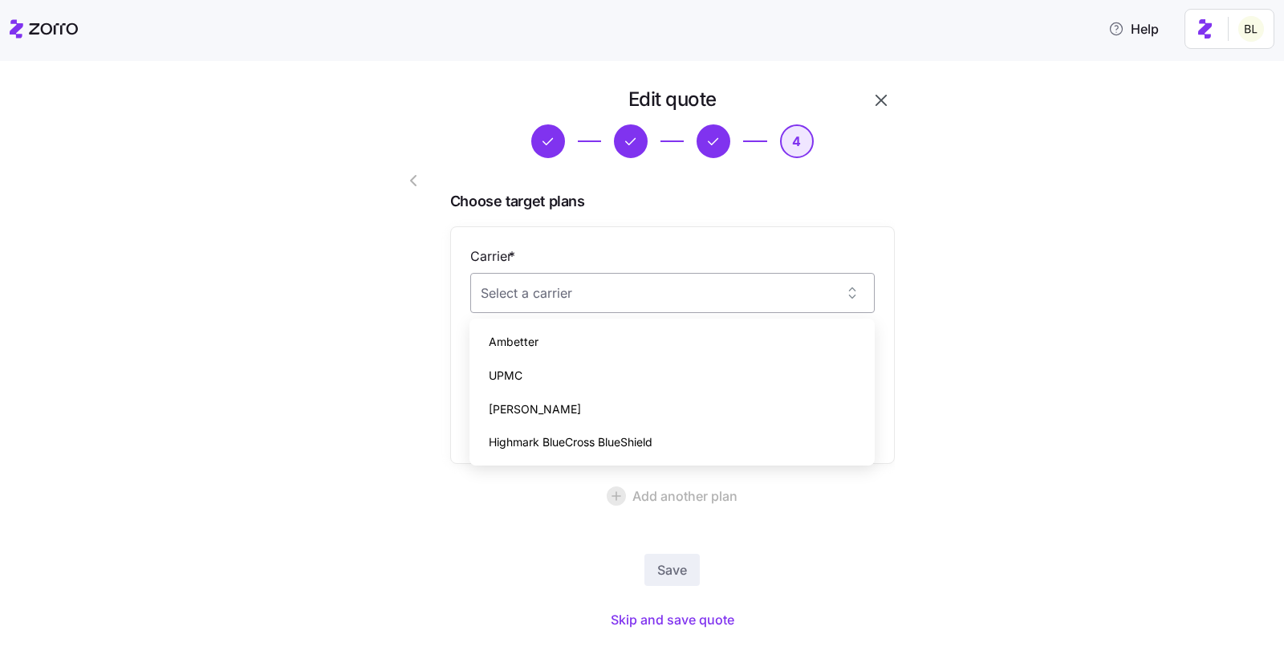
click at [731, 305] on input "Carrier *" at bounding box center [672, 293] width 405 height 40
click at [705, 363] on div "UPMC" at bounding box center [672, 376] width 393 height 34
type input "UPMC"
click at [702, 372] on input "Plan *" at bounding box center [672, 372] width 405 height 40
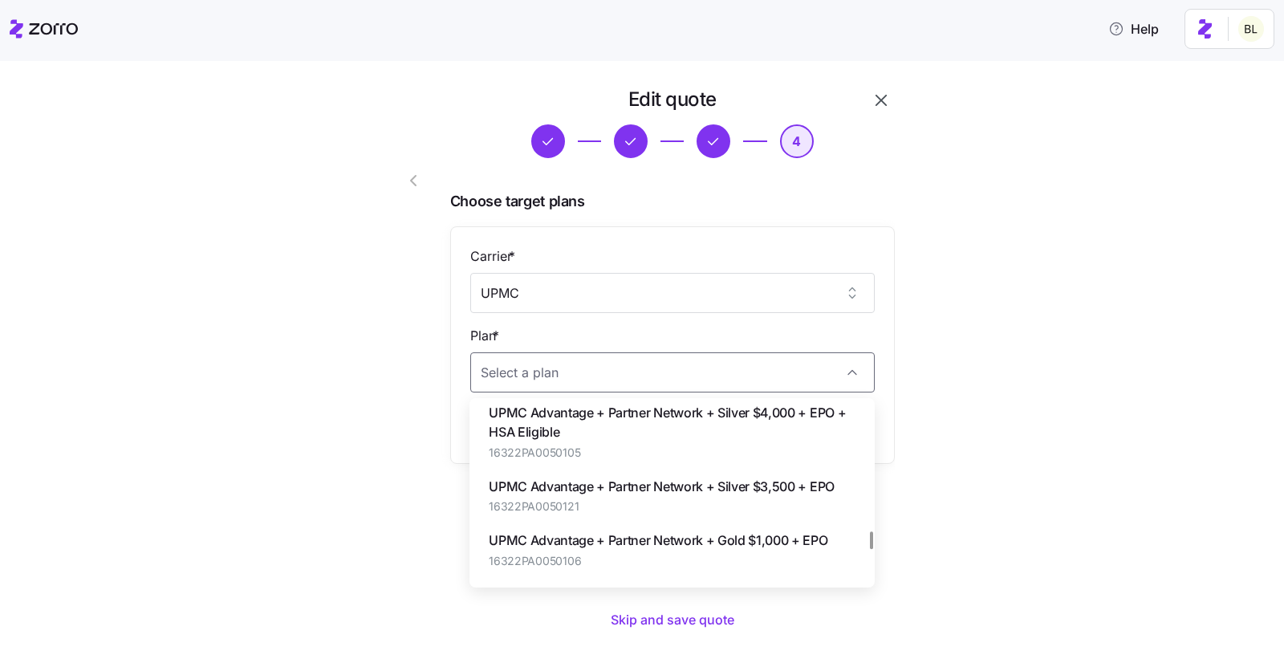
scroll to position [1216, 0]
click at [676, 494] on span "UPMC Advantage + Partner Network + Silver $3,500 + EPO" at bounding box center [662, 484] width 346 height 20
type input "UPMC Advantage + Partner Network + Silver $3,500 + EPO"
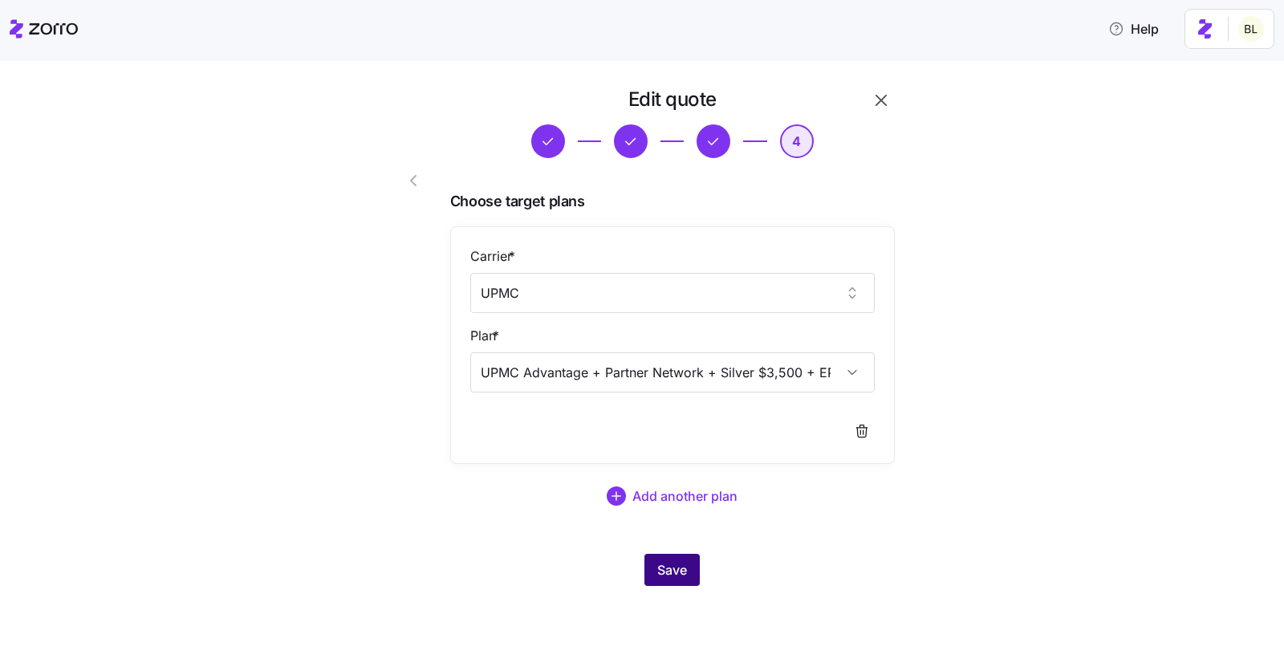
click at [665, 568] on span "Save" at bounding box center [672, 569] width 30 height 19
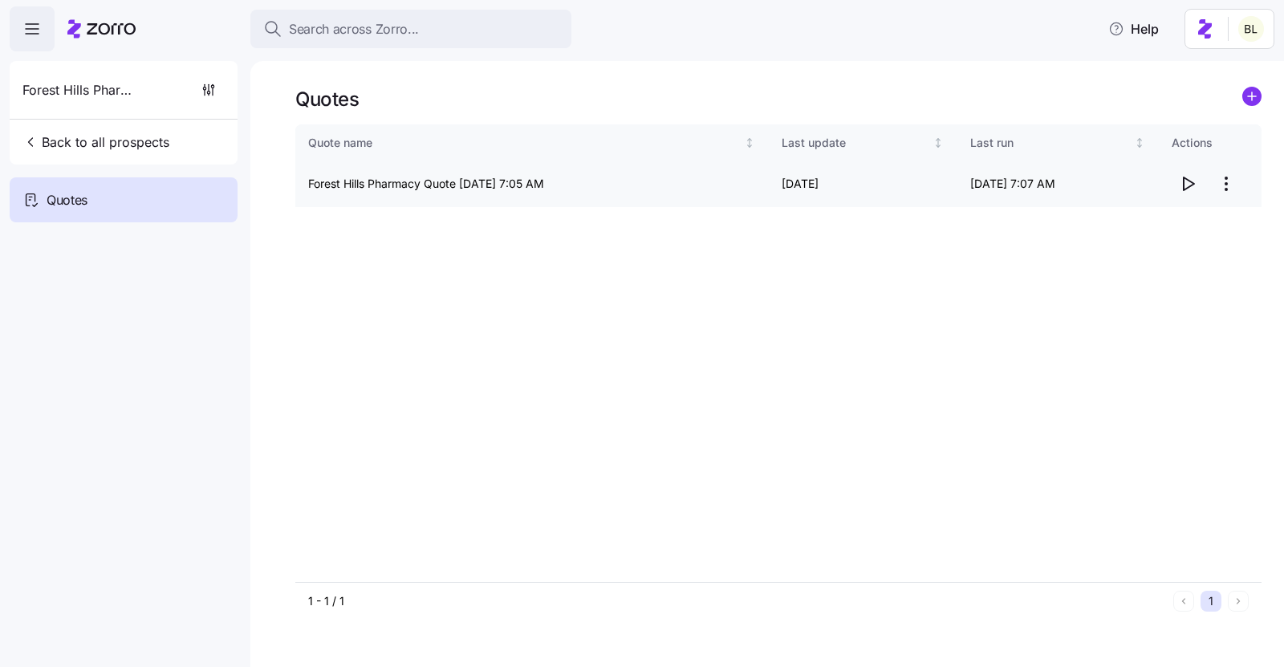
click at [1190, 194] on span "button" at bounding box center [1188, 184] width 31 height 31
click at [1226, 187] on html "Search across Zorro... Help Forest Hills Pharmacy Back to all prospects Quotes …" at bounding box center [642, 328] width 1284 height 657
click at [1157, 222] on div "Edit quote" at bounding box center [1163, 223] width 148 height 26
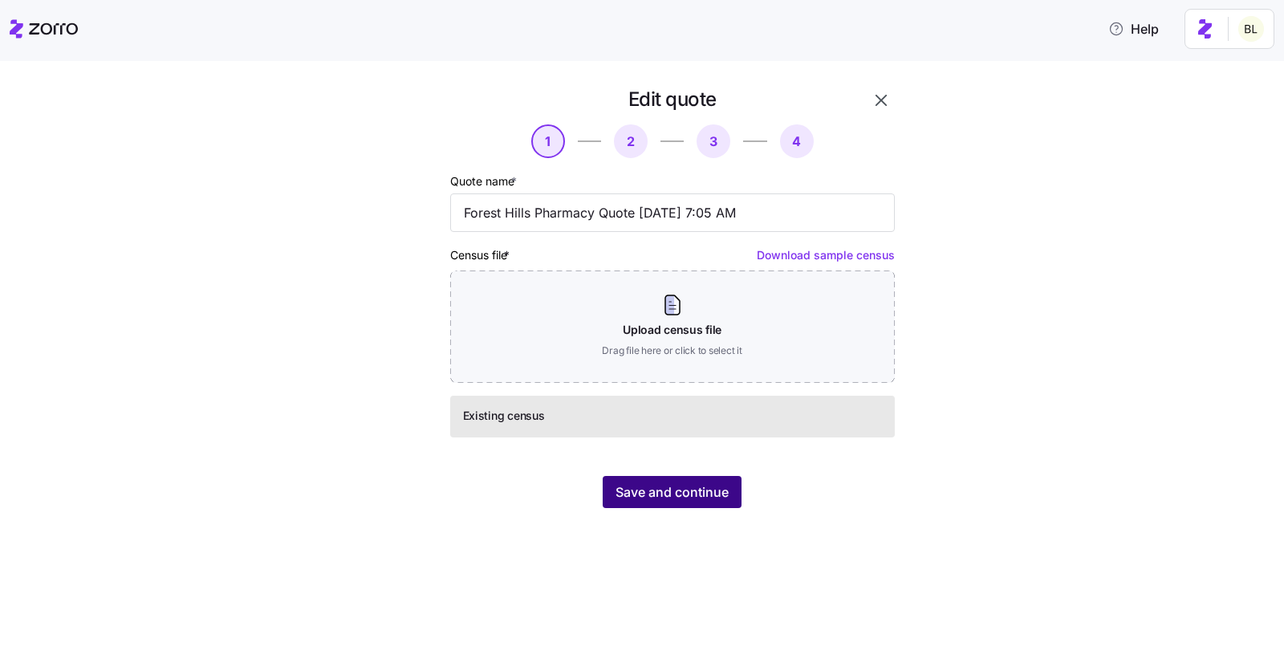
click at [680, 486] on span "Save and continue" at bounding box center [672, 491] width 113 height 19
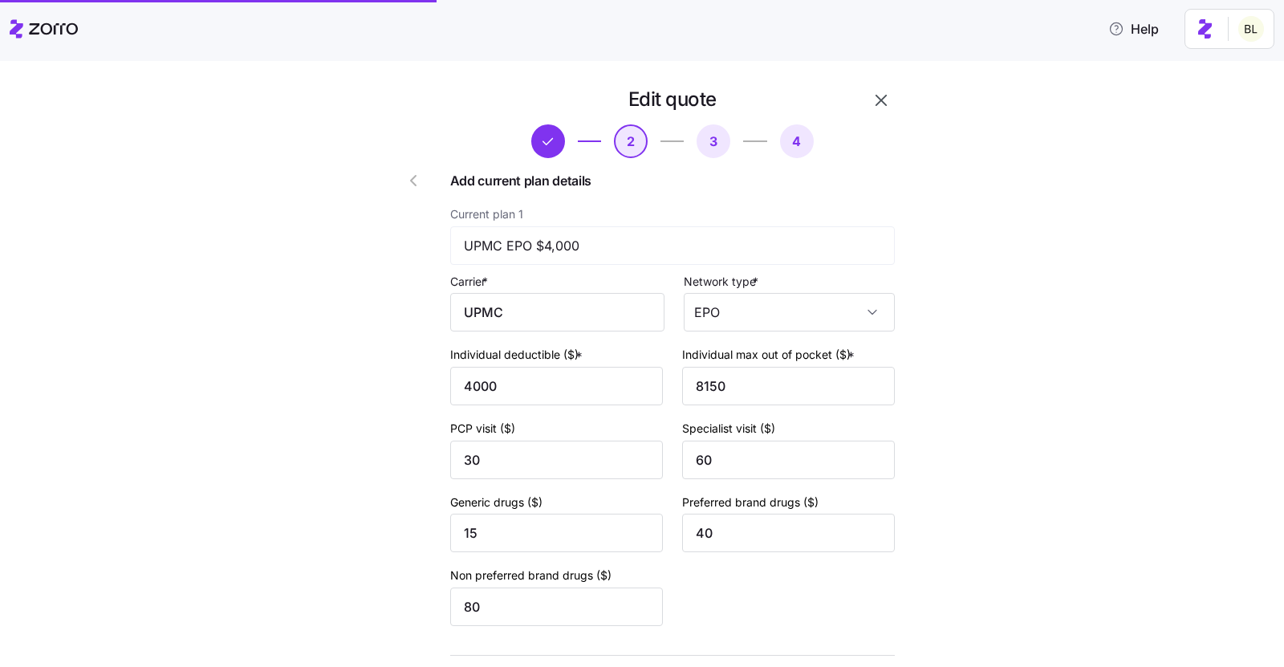
scroll to position [117, 0]
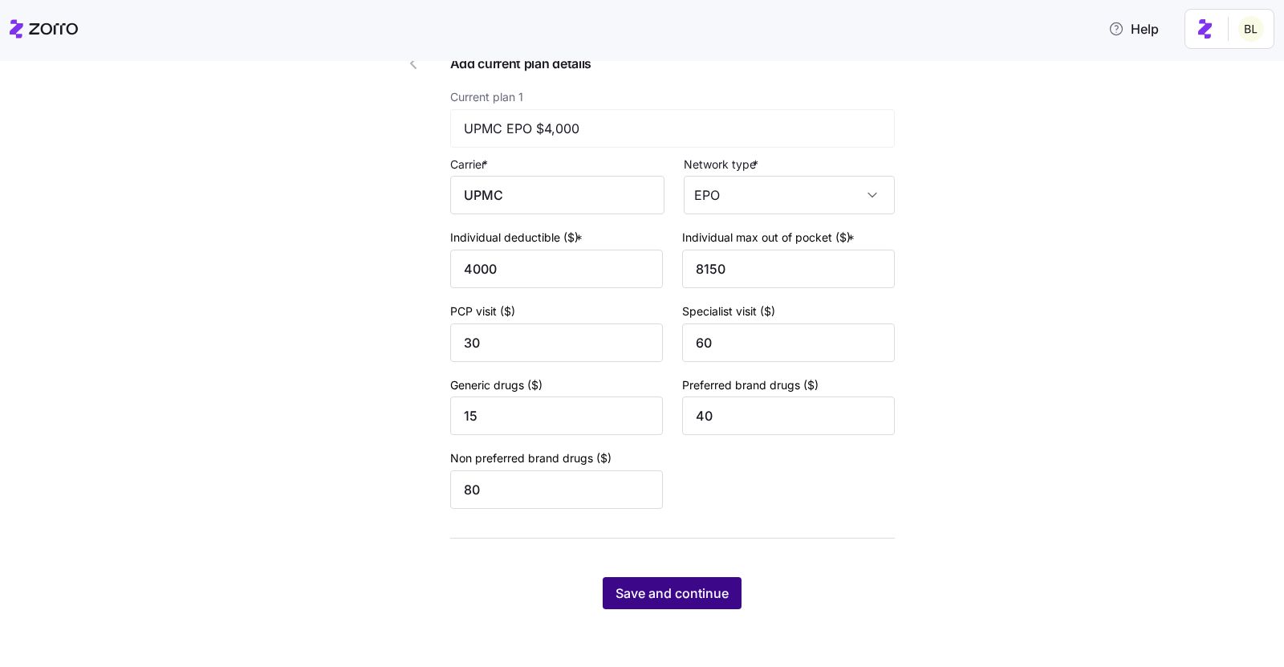
click at [695, 587] on span "Save and continue" at bounding box center [672, 593] width 113 height 19
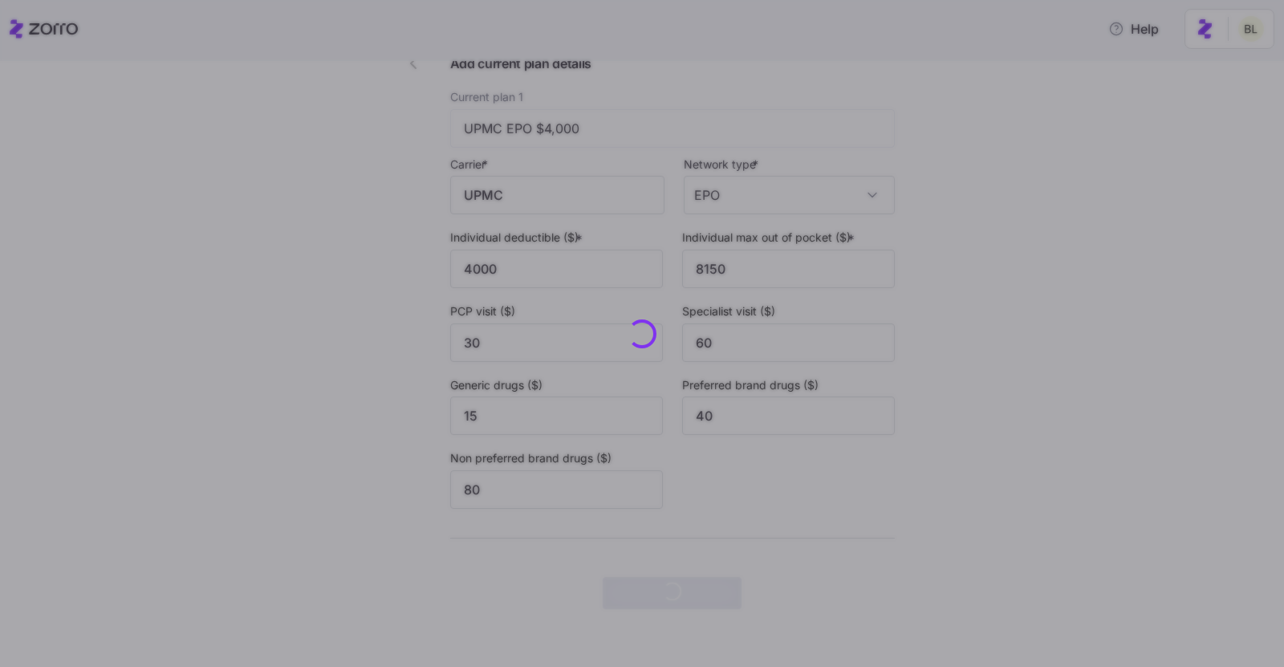
scroll to position [0, 0]
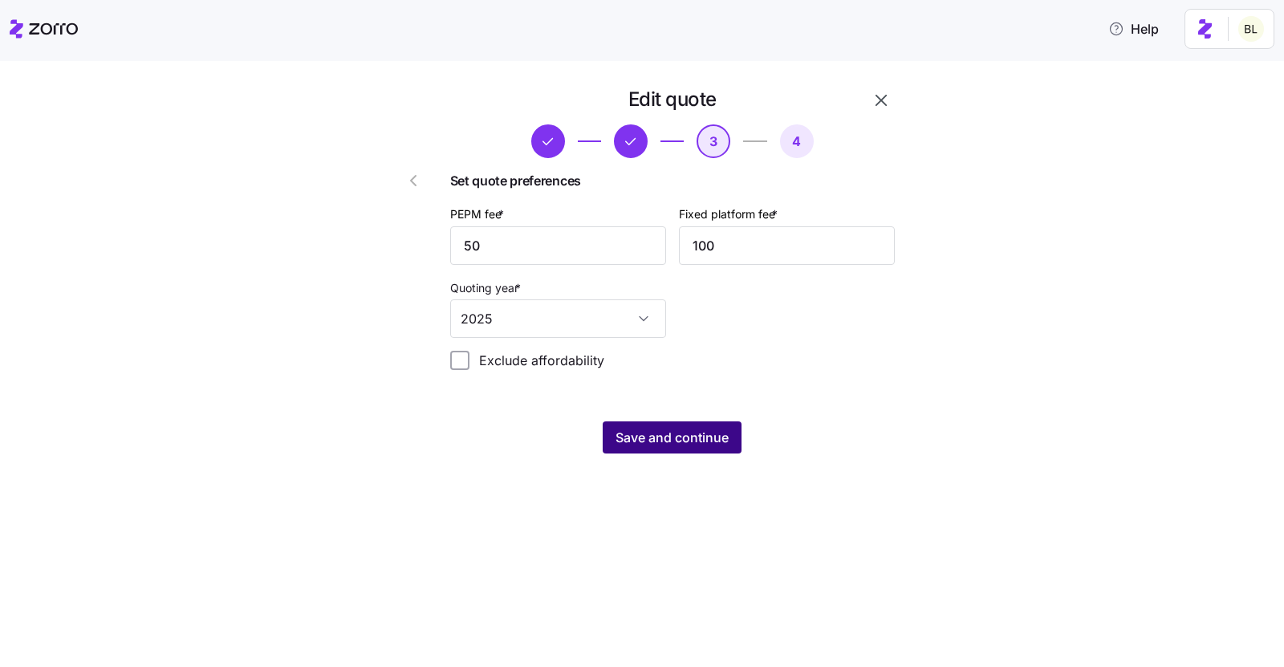
click at [686, 442] on span "Save and continue" at bounding box center [672, 437] width 113 height 19
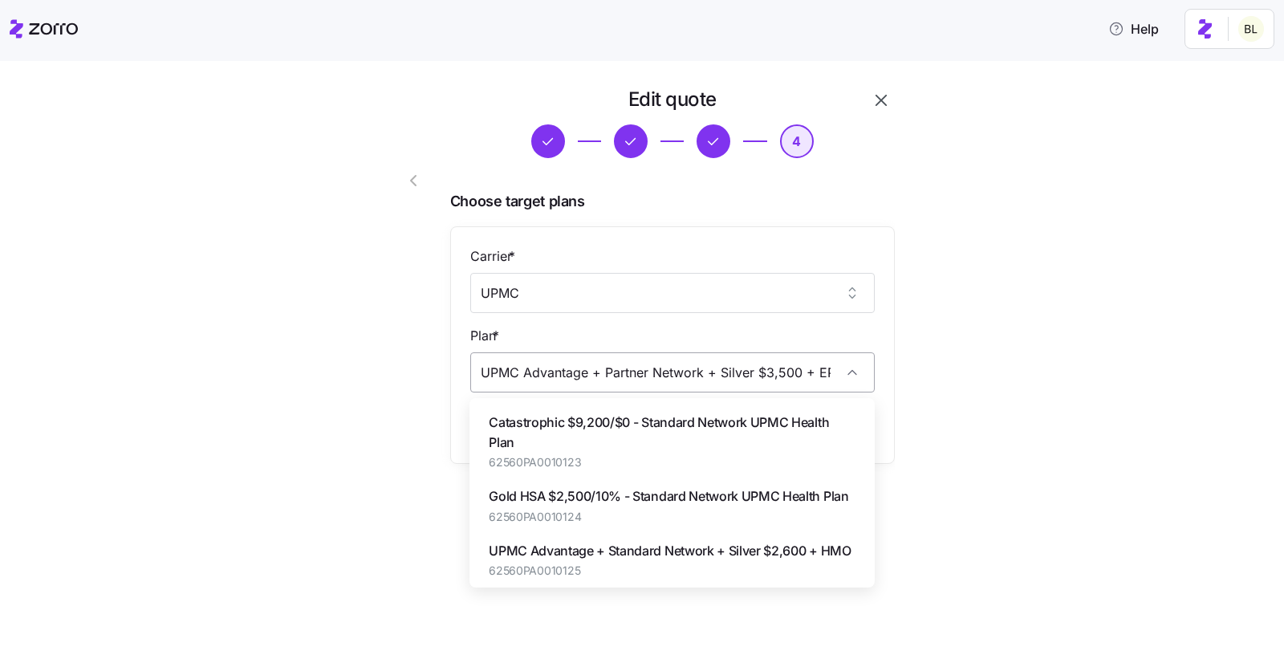
scroll to position [1174, 0]
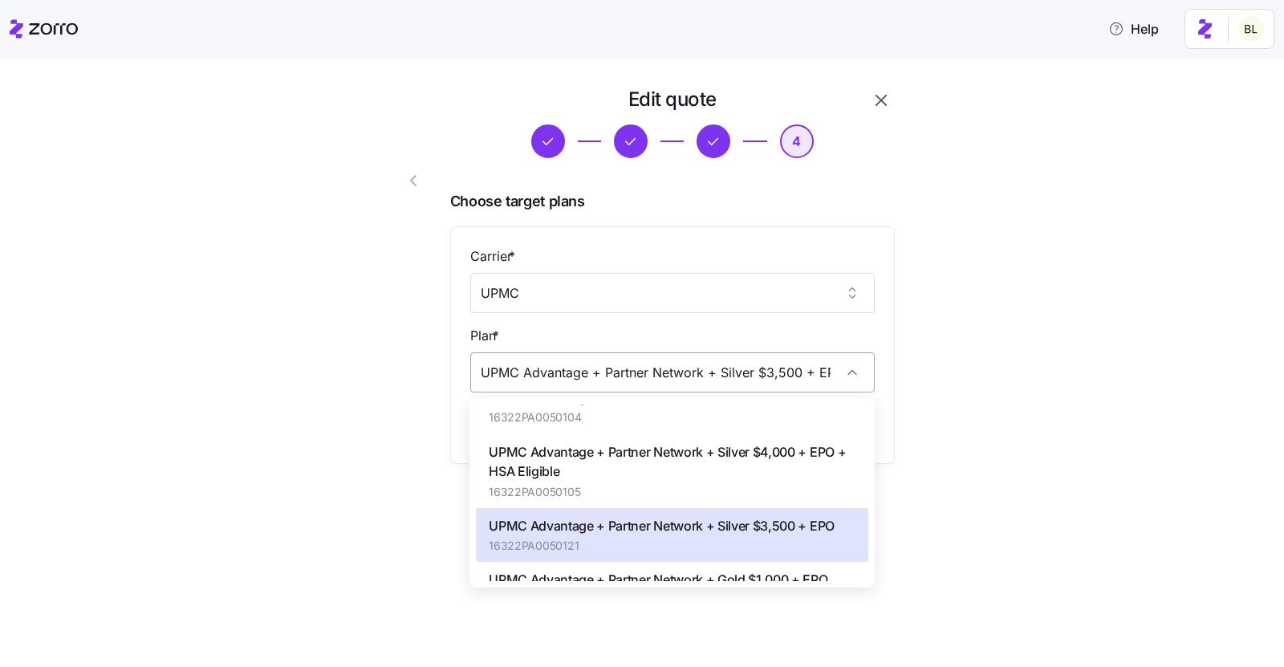
click at [699, 374] on input "UPMC Advantage + Partner Network + Silver $3,500 + EPO" at bounding box center [672, 372] width 405 height 40
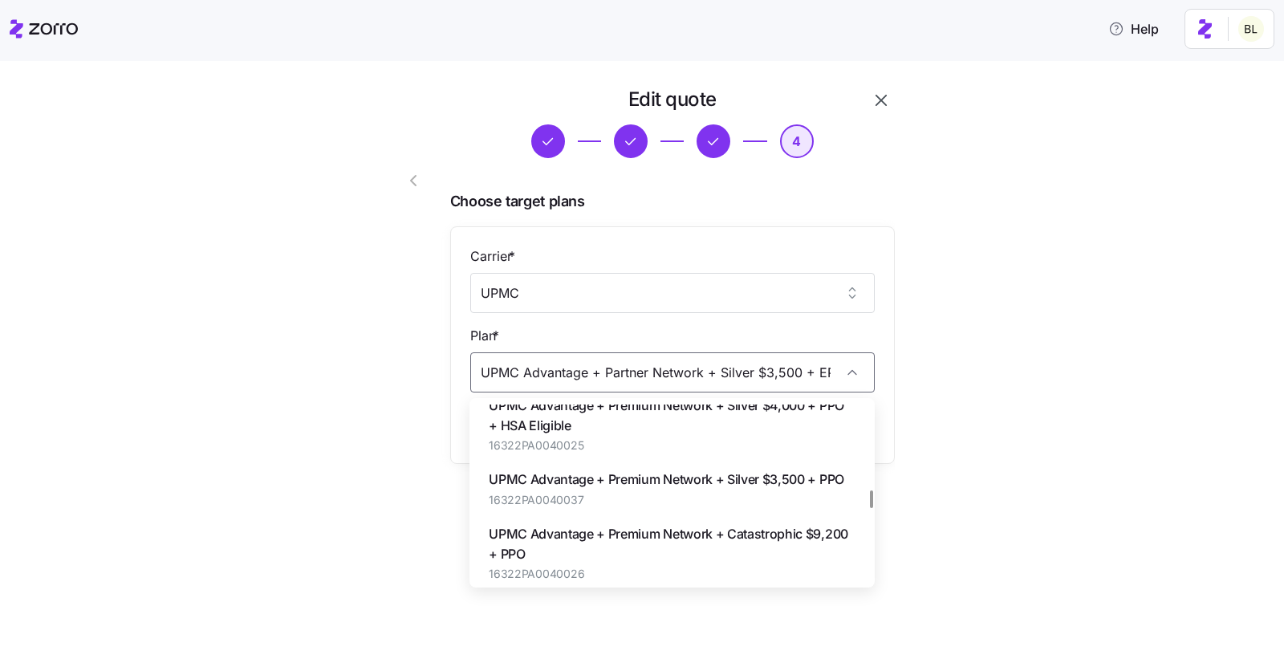
scroll to position [876, 0]
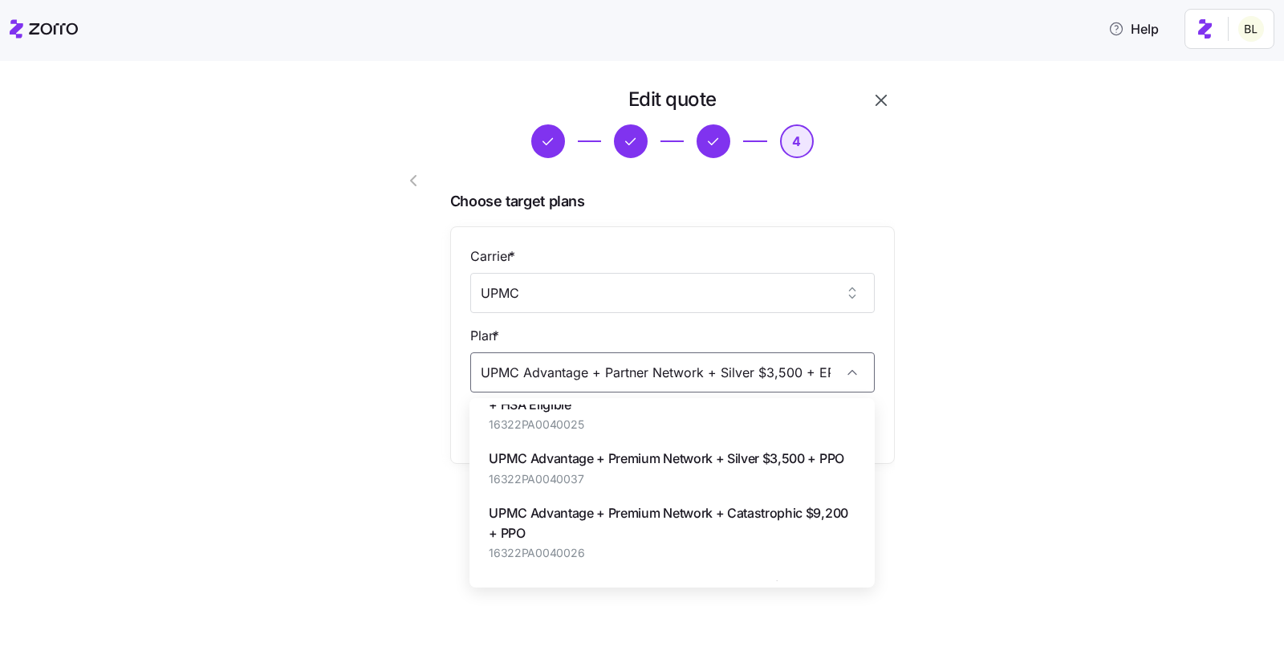
click at [646, 464] on span "UPMC Advantage + Premium Network + Silver $3,500 + PPO" at bounding box center [667, 459] width 356 height 20
type input "UPMC Advantage + Premium Network + Silver $3,500 + PPO"
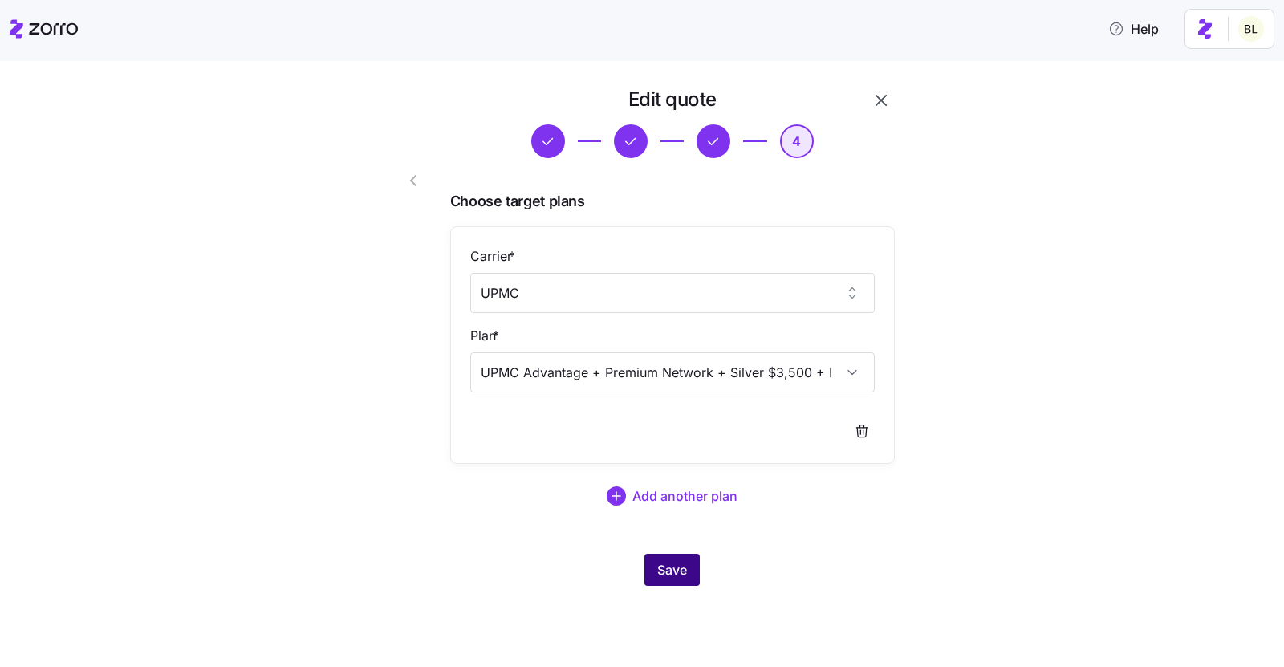
click at [665, 564] on span "Save" at bounding box center [672, 569] width 30 height 19
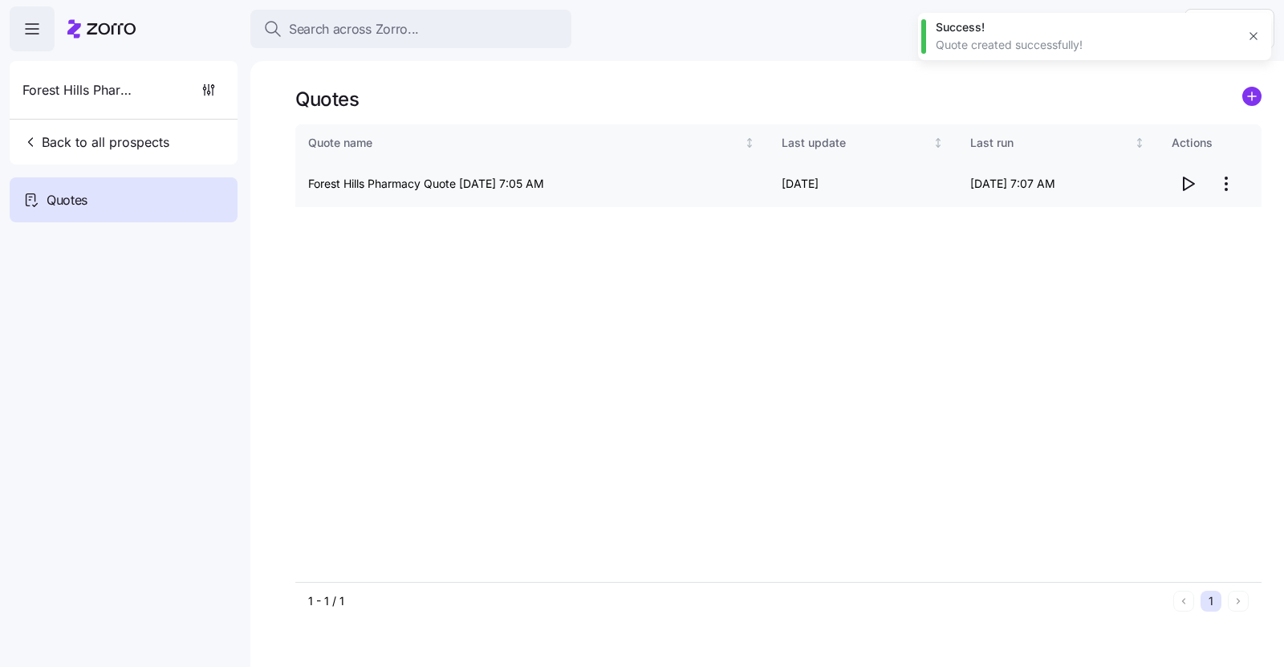
click at [1179, 181] on icon "button" at bounding box center [1187, 183] width 19 height 19
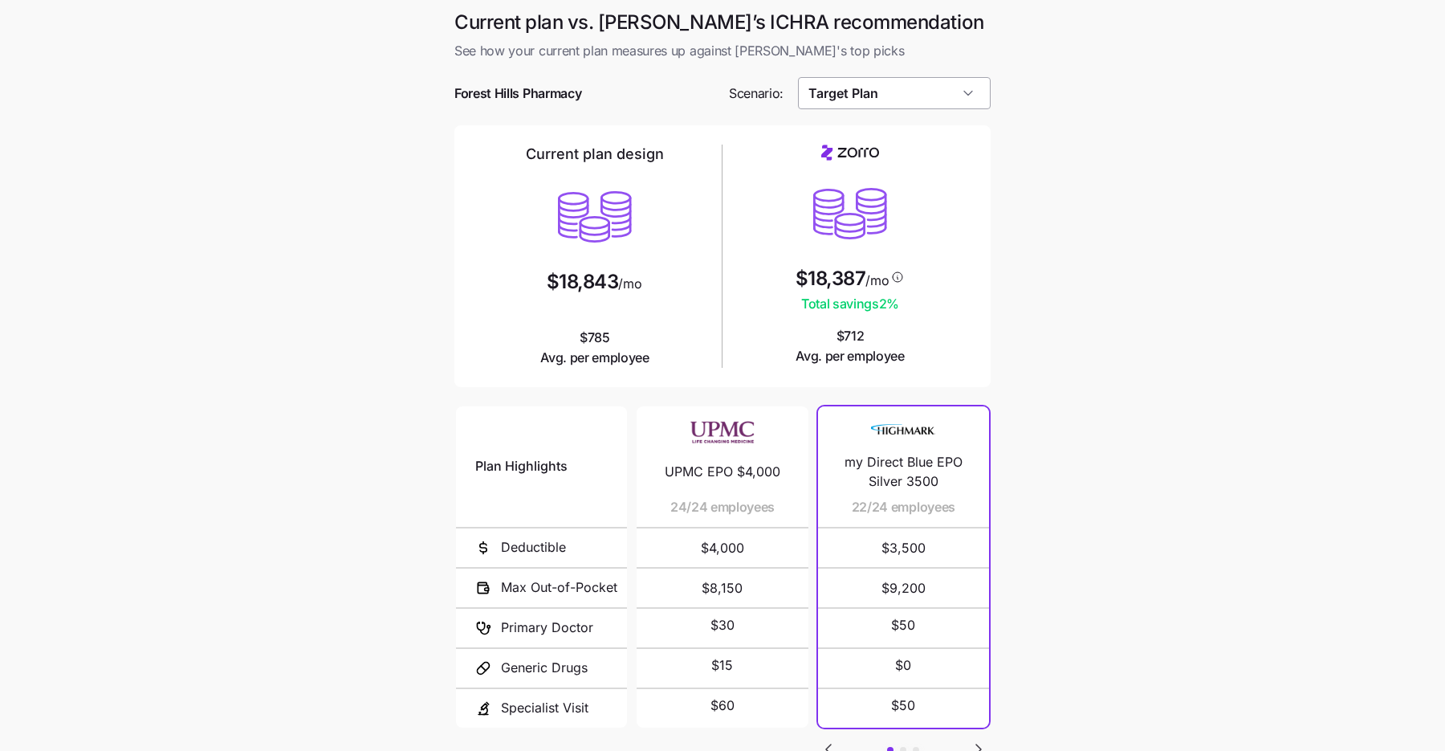
click at [918, 87] on input "Target Plan" at bounding box center [894, 93] width 193 height 32
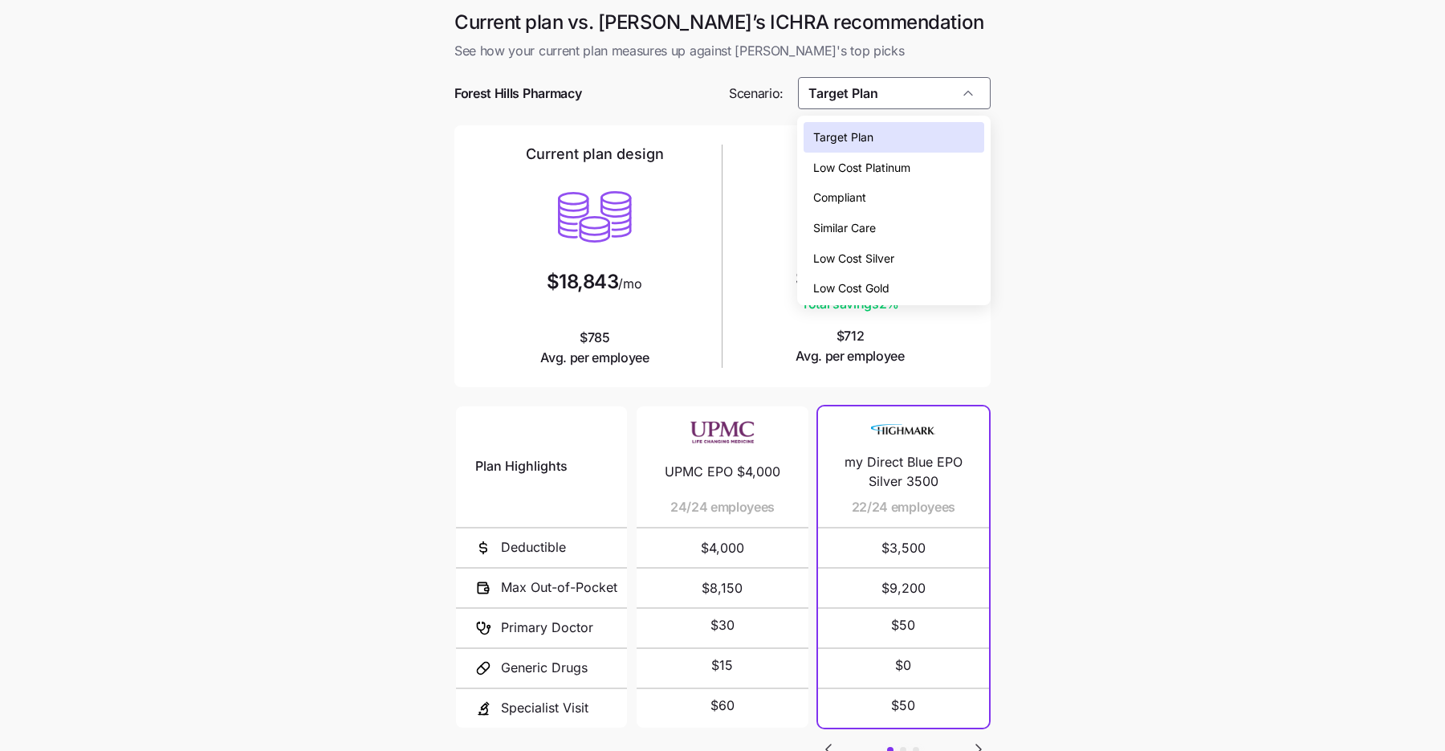
click at [893, 246] on div "Low Cost Silver" at bounding box center [894, 258] width 180 height 31
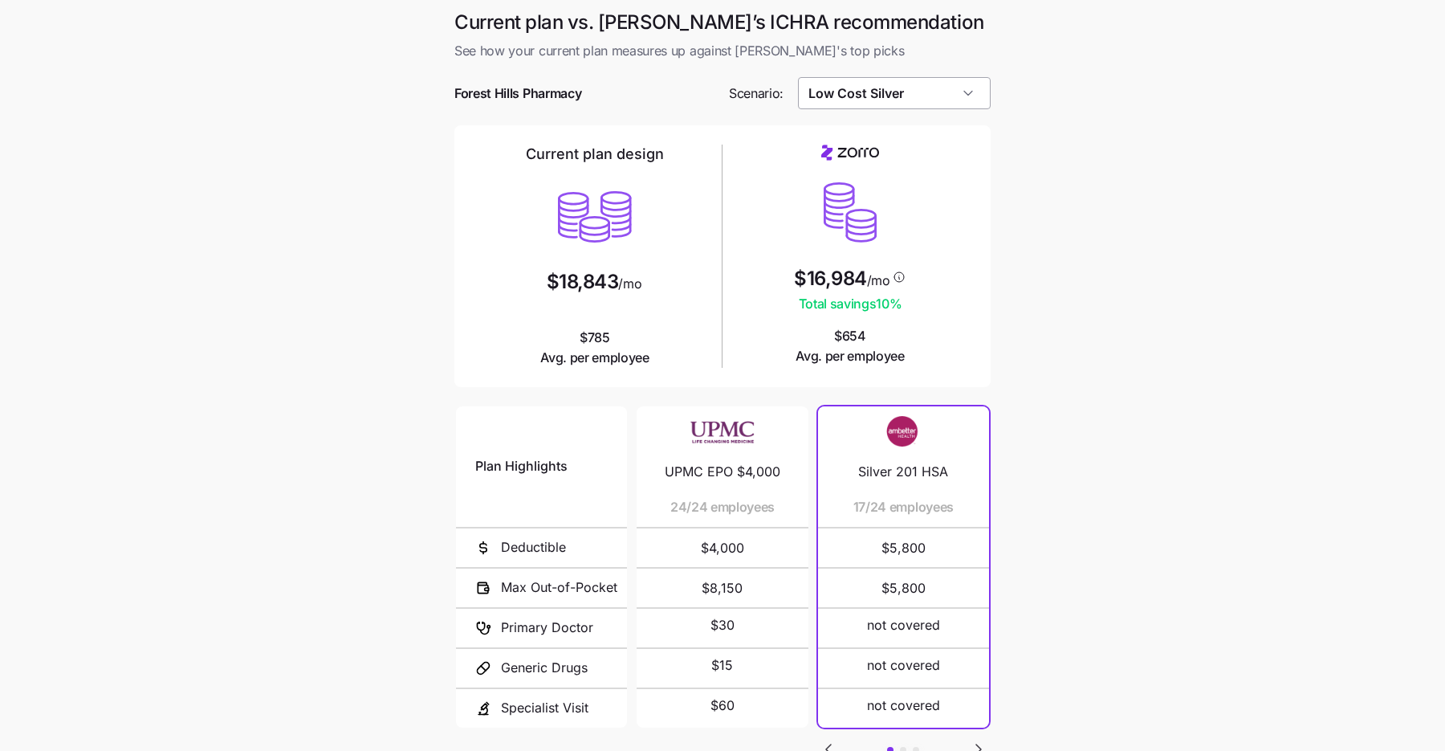
click at [906, 97] on input "Low Cost Silver" at bounding box center [894, 93] width 193 height 32
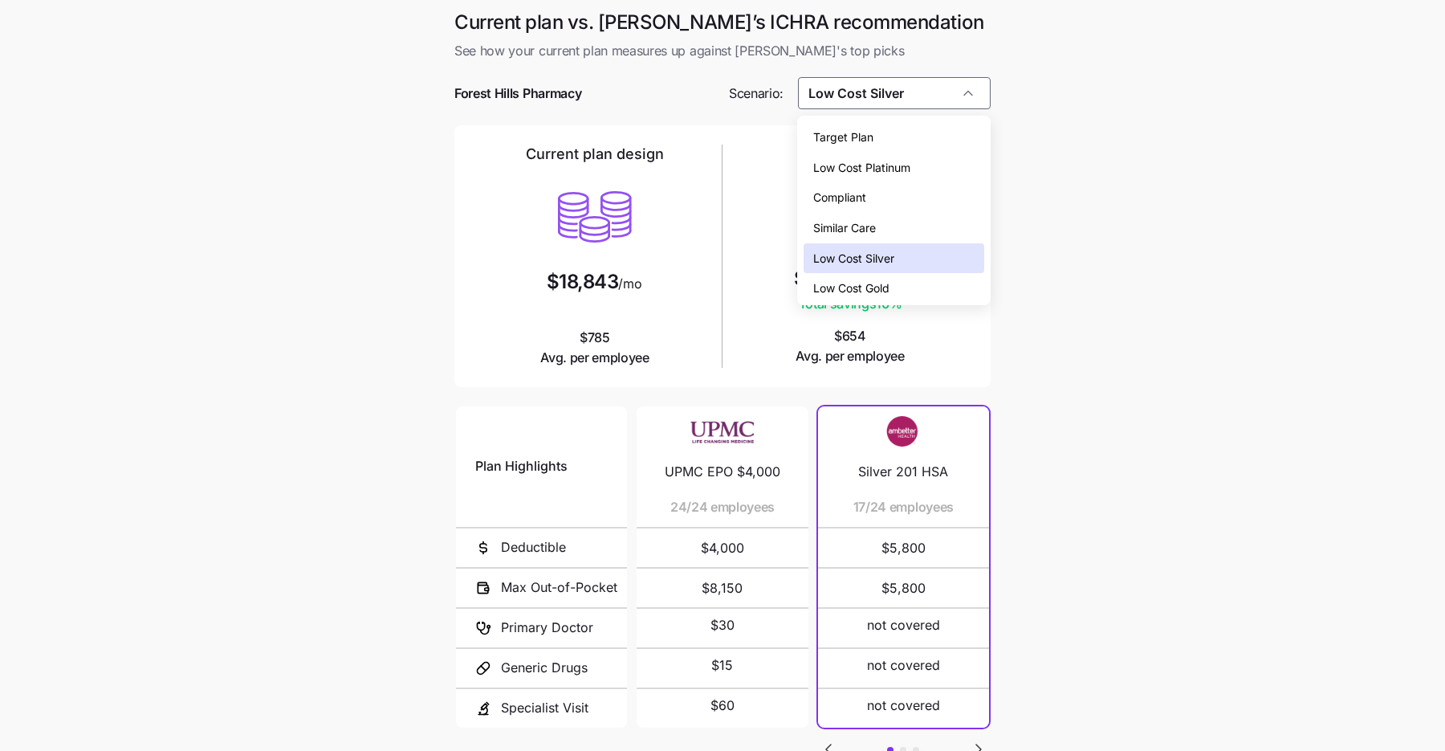
click at [896, 229] on div "Similar Care" at bounding box center [894, 228] width 180 height 31
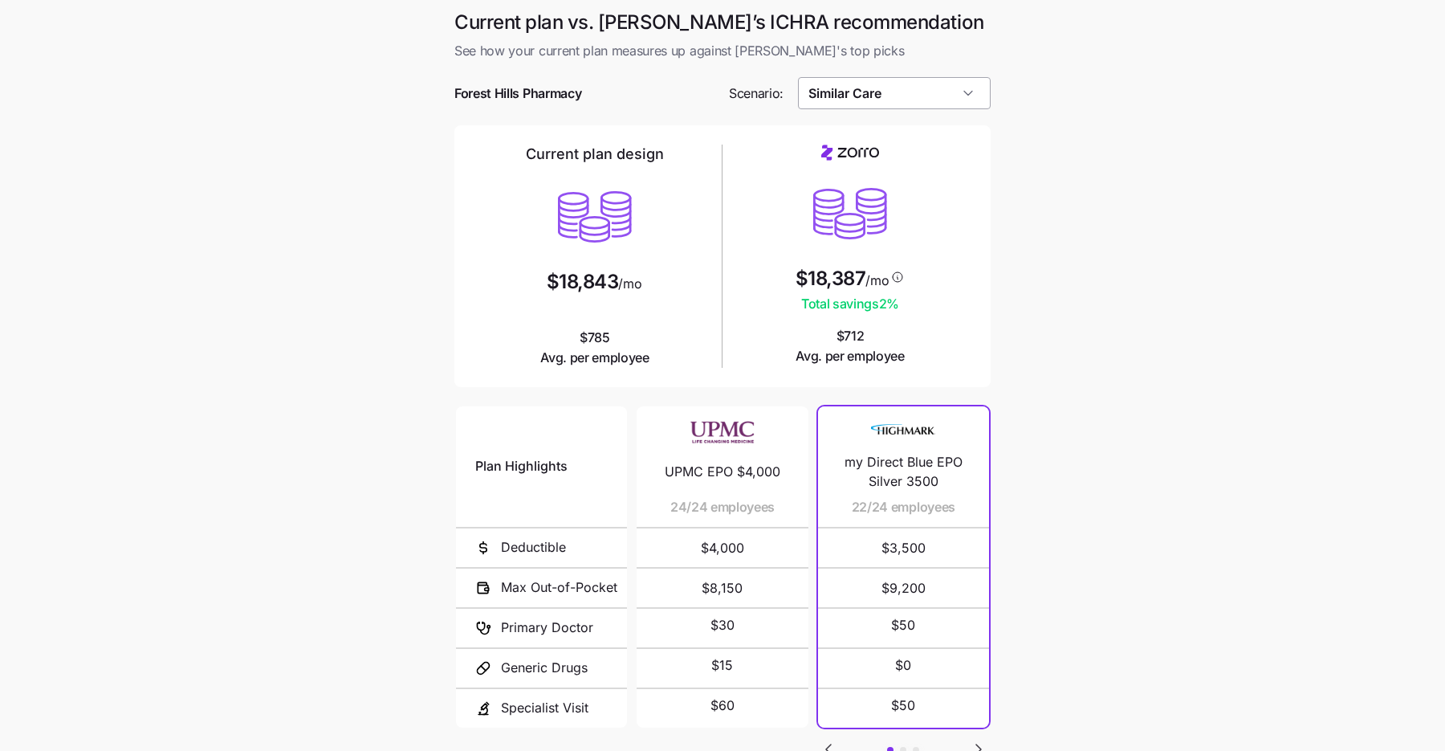
click at [905, 88] on input "Similar Care" at bounding box center [894, 93] width 193 height 32
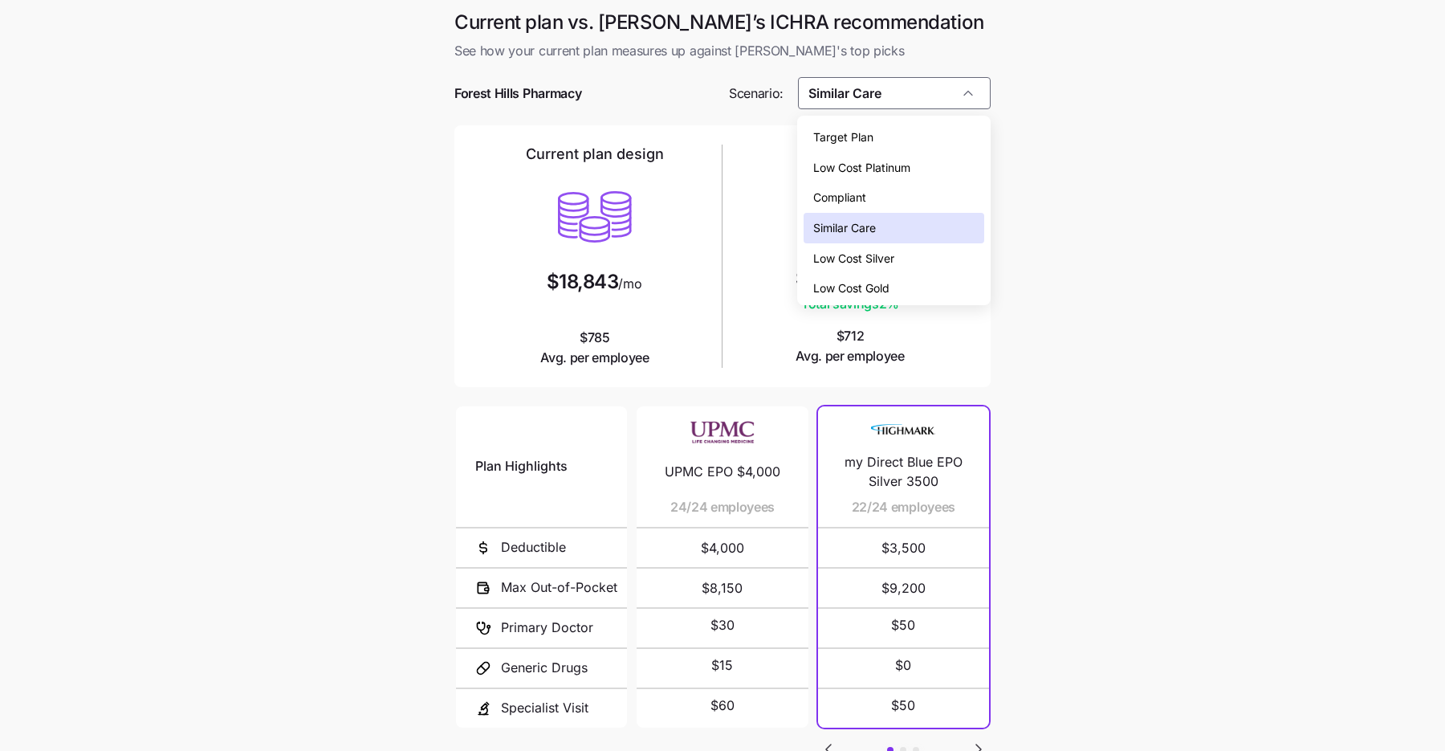
click at [885, 288] on span "Low Cost Gold" at bounding box center [851, 288] width 76 height 18
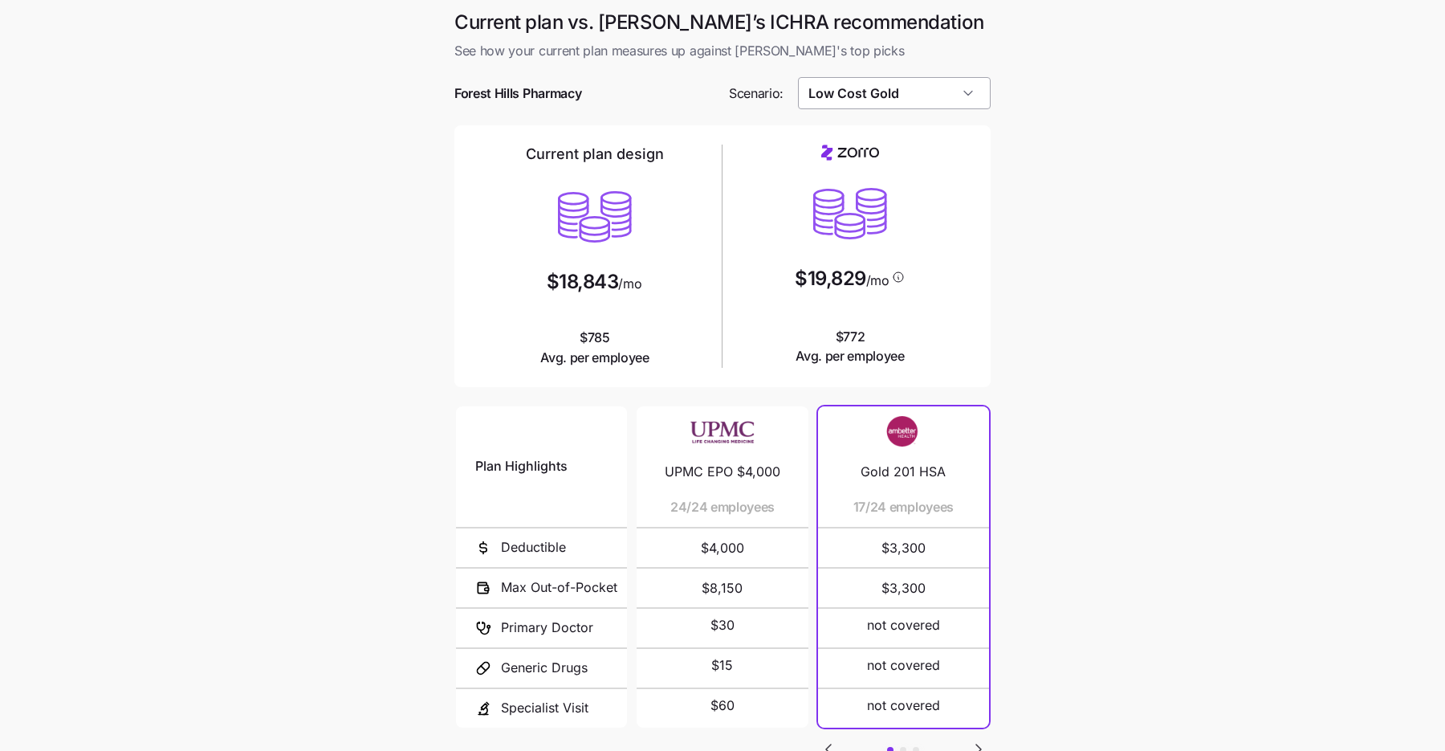
click at [916, 83] on input "Low Cost Gold" at bounding box center [894, 93] width 193 height 32
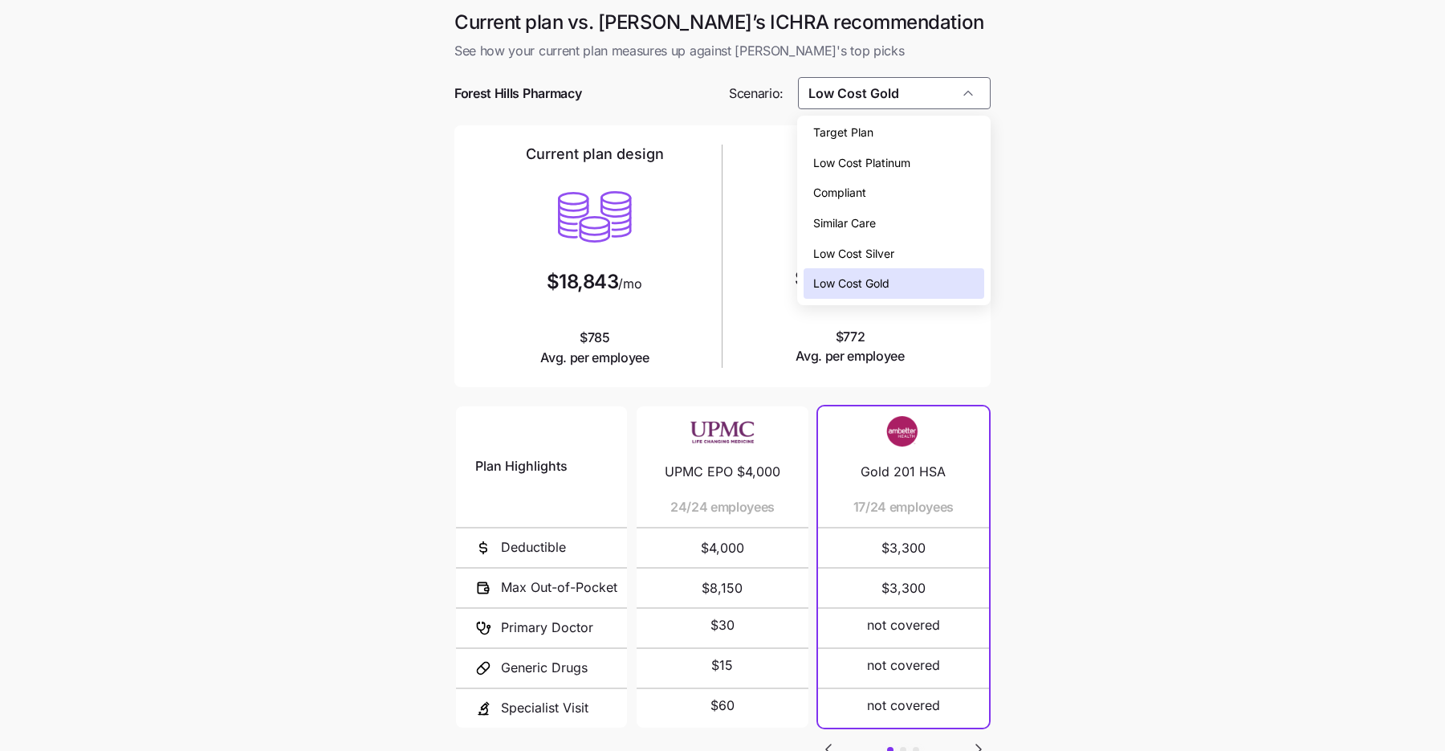
click at [898, 246] on div "Low Cost Silver" at bounding box center [894, 253] width 180 height 31
type input "Low Cost Silver"
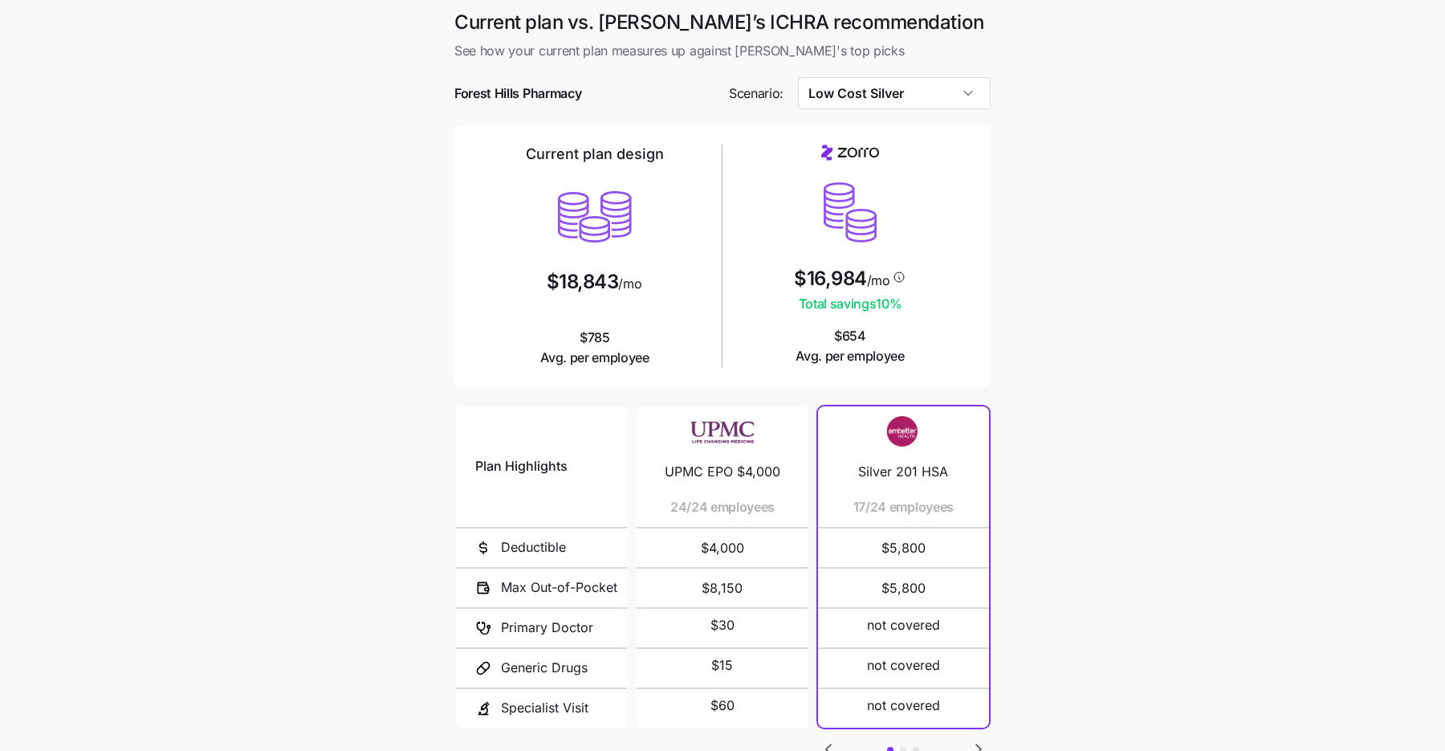
scroll to position [125, 0]
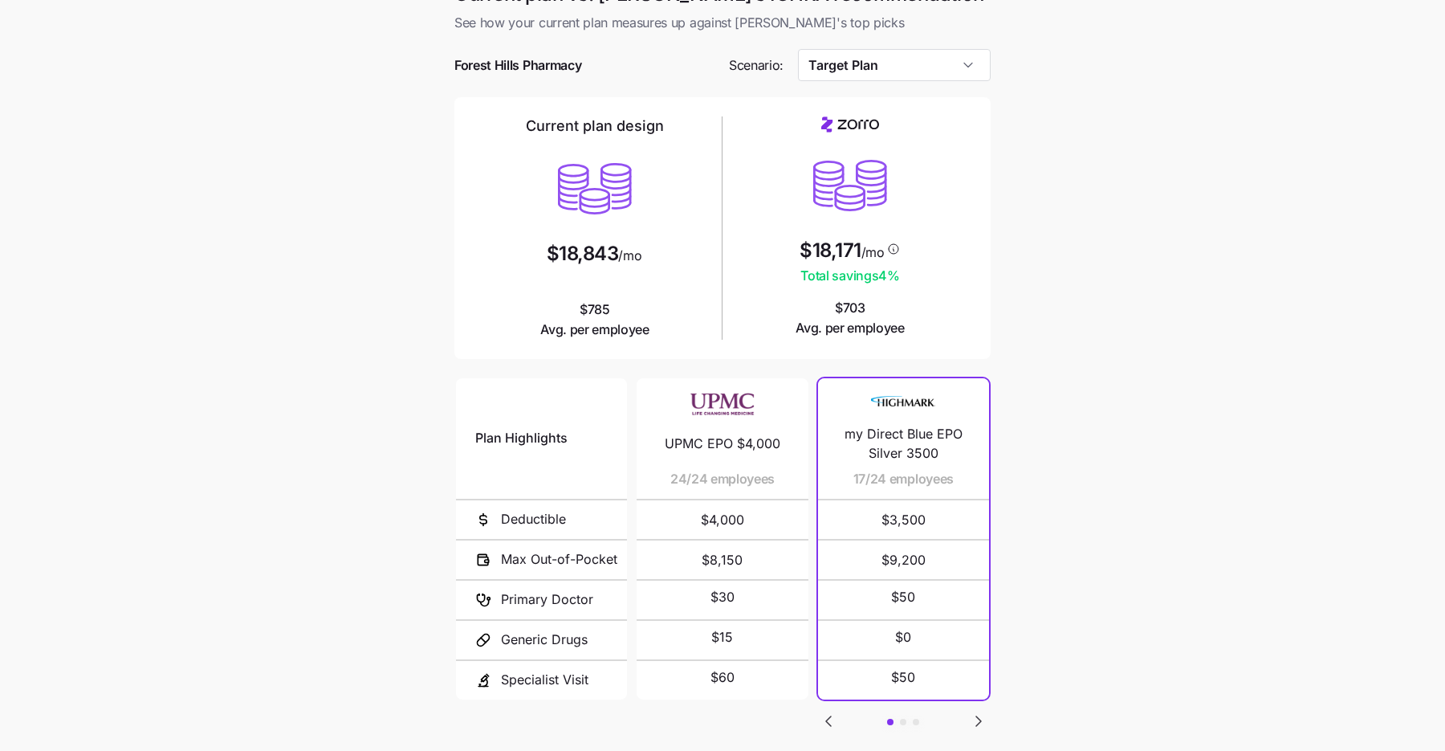
scroll to position [29, 0]
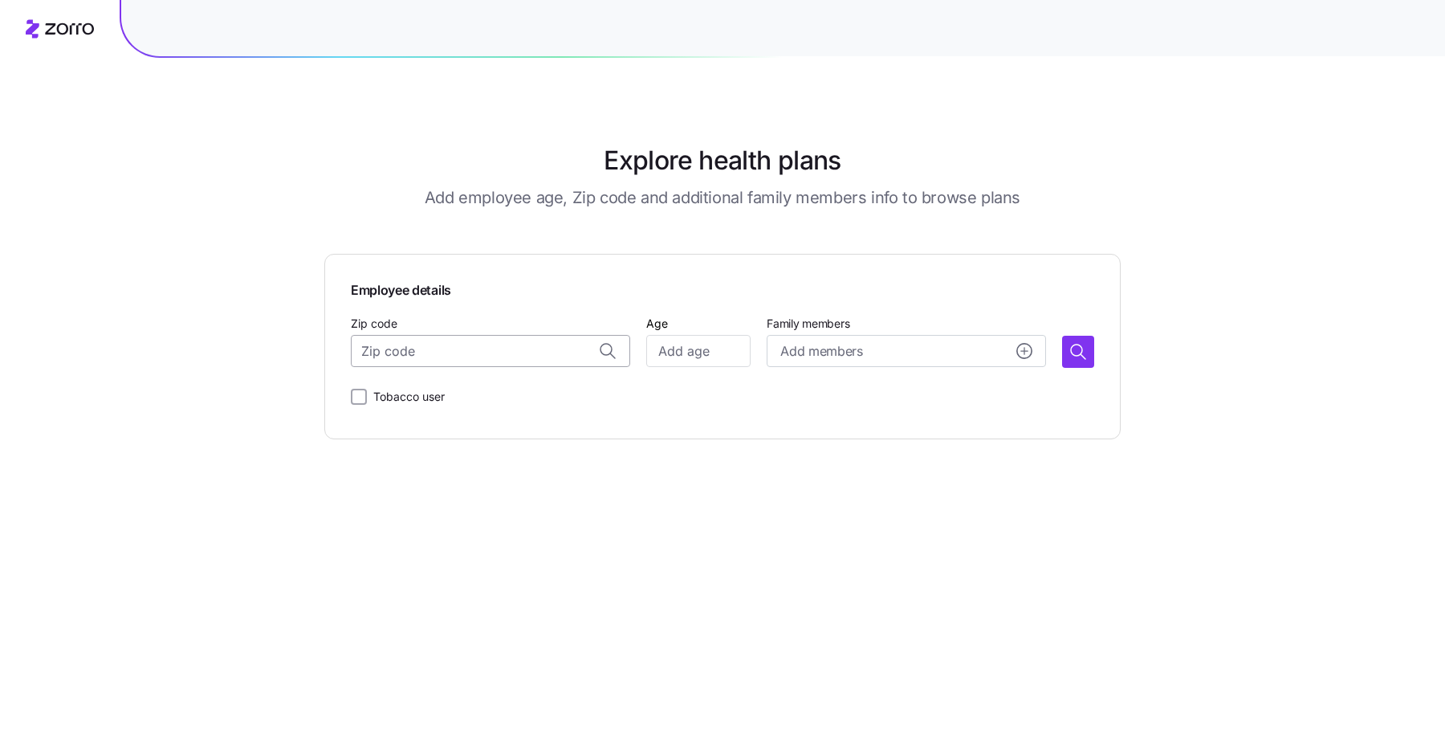
click at [540, 352] on input "Zip code" at bounding box center [490, 351] width 279 height 32
click at [526, 394] on span "15951, Cambria County, PA" at bounding box center [506, 394] width 225 height 20
type input "15951, Cambria County, PA"
click at [673, 356] on input "Age" at bounding box center [698, 351] width 104 height 32
type input "35"
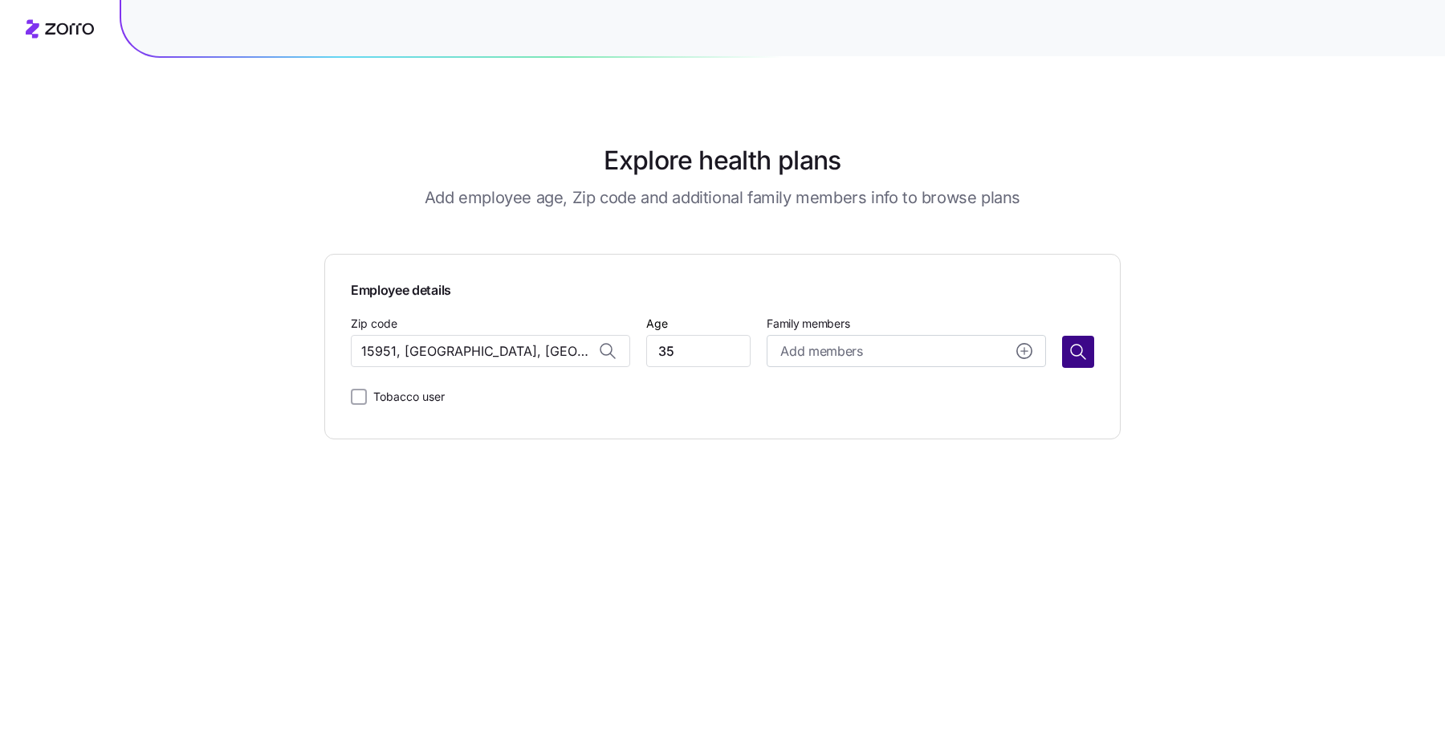
click at [1079, 350] on icon "button" at bounding box center [1077, 351] width 19 height 19
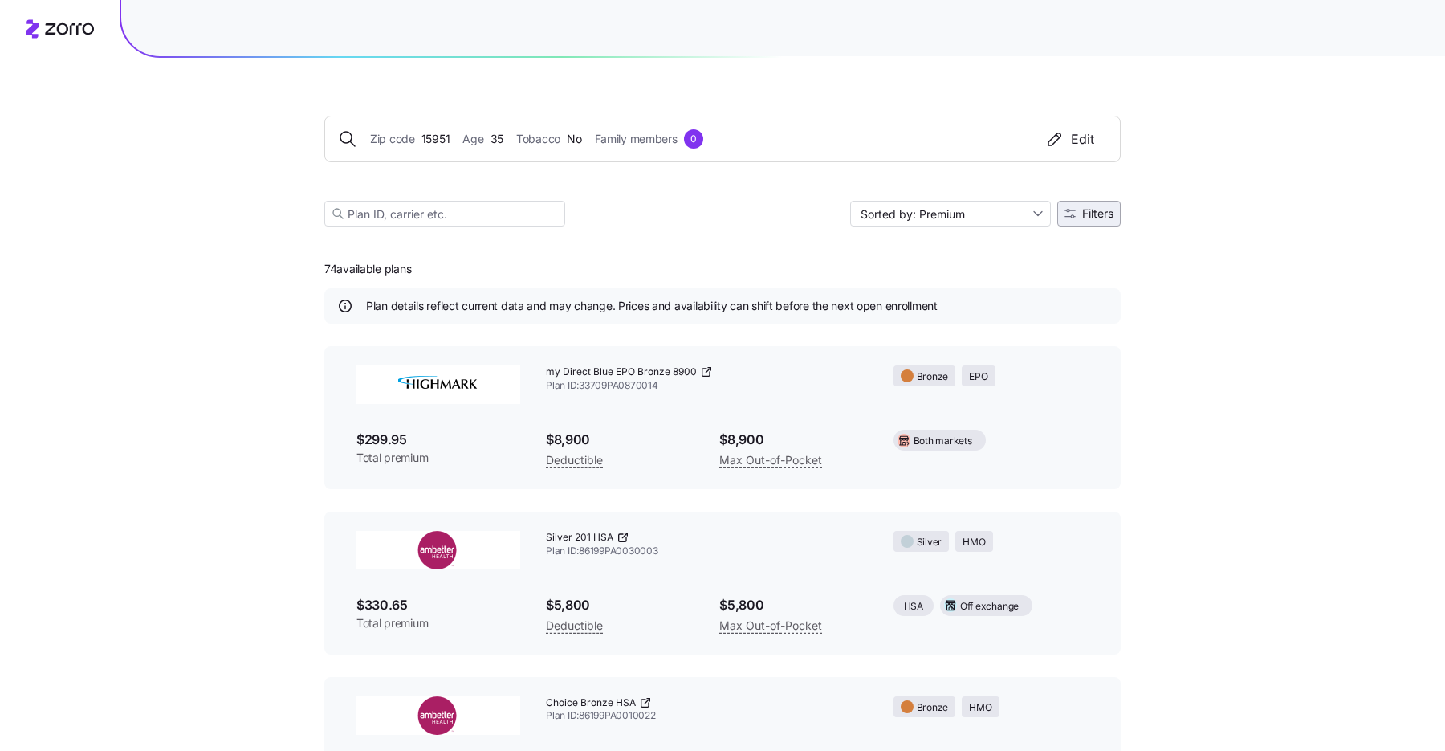
click at [1090, 214] on span "Filters" at bounding box center [1097, 213] width 31 height 11
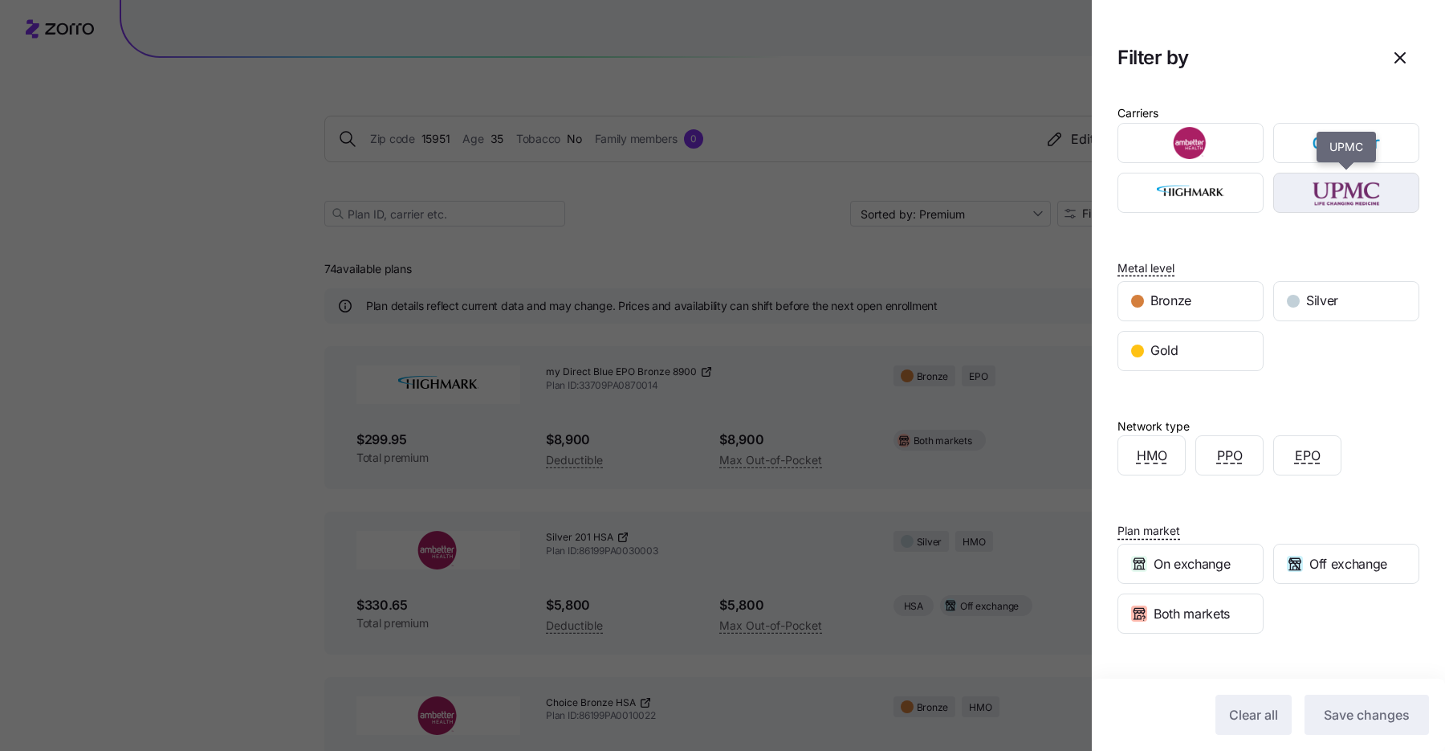
click at [1323, 190] on img "button" at bounding box center [1347, 193] width 118 height 32
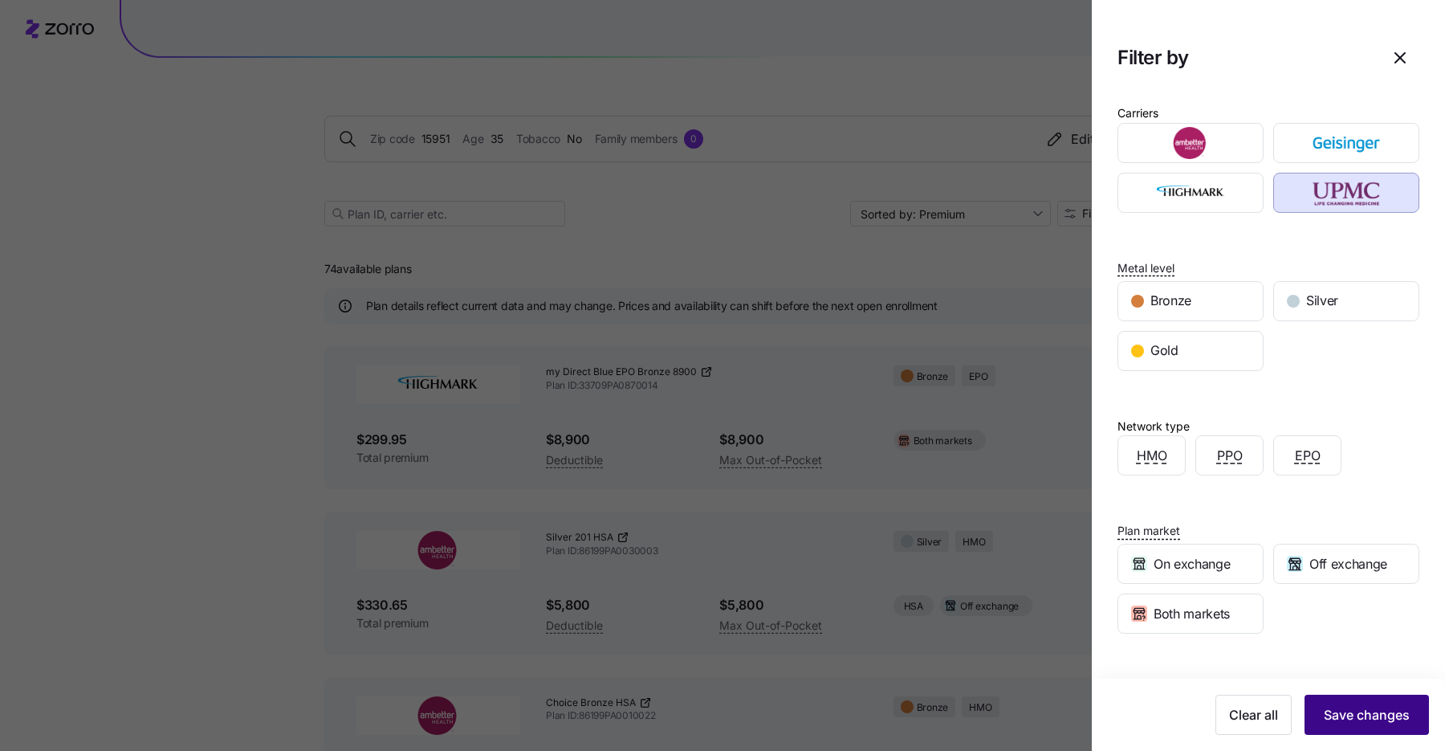
click at [1350, 723] on span "Save changes" at bounding box center [1367, 714] width 86 height 19
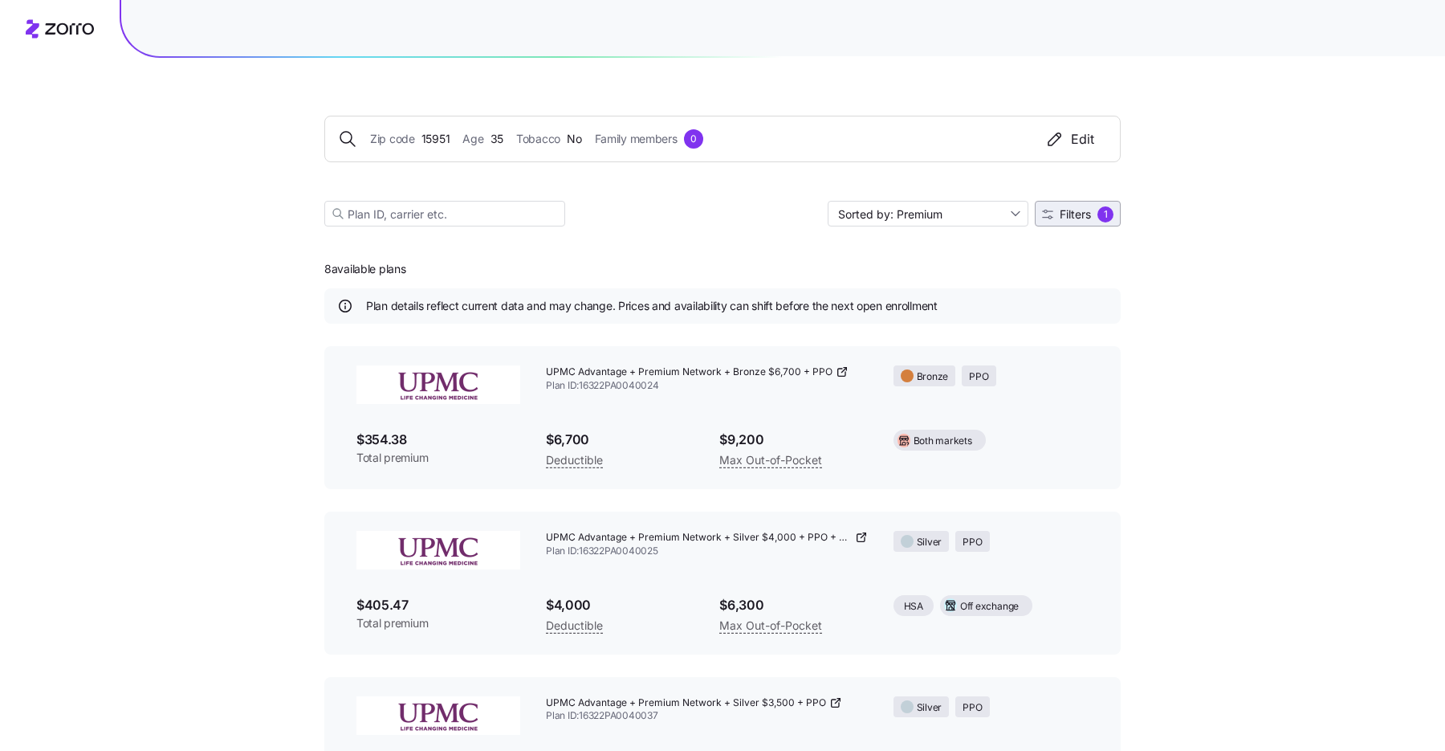
click at [1076, 213] on span "Filters" at bounding box center [1075, 214] width 31 height 11
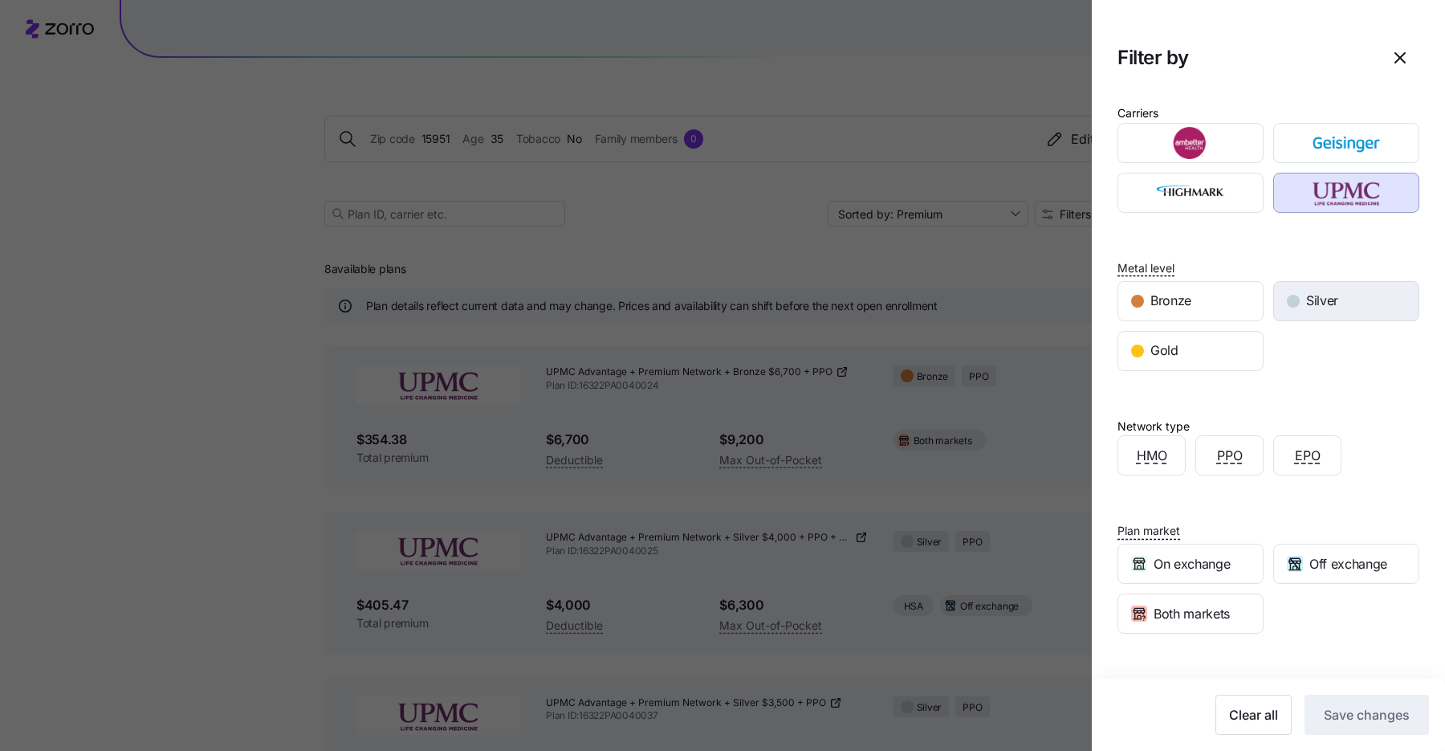
click at [1312, 291] on span "Silver" at bounding box center [1322, 301] width 32 height 20
click at [1350, 694] on div "Clear all Save changes" at bounding box center [1268, 714] width 321 height 40
click at [1349, 714] on span "Save changes" at bounding box center [1367, 714] width 86 height 19
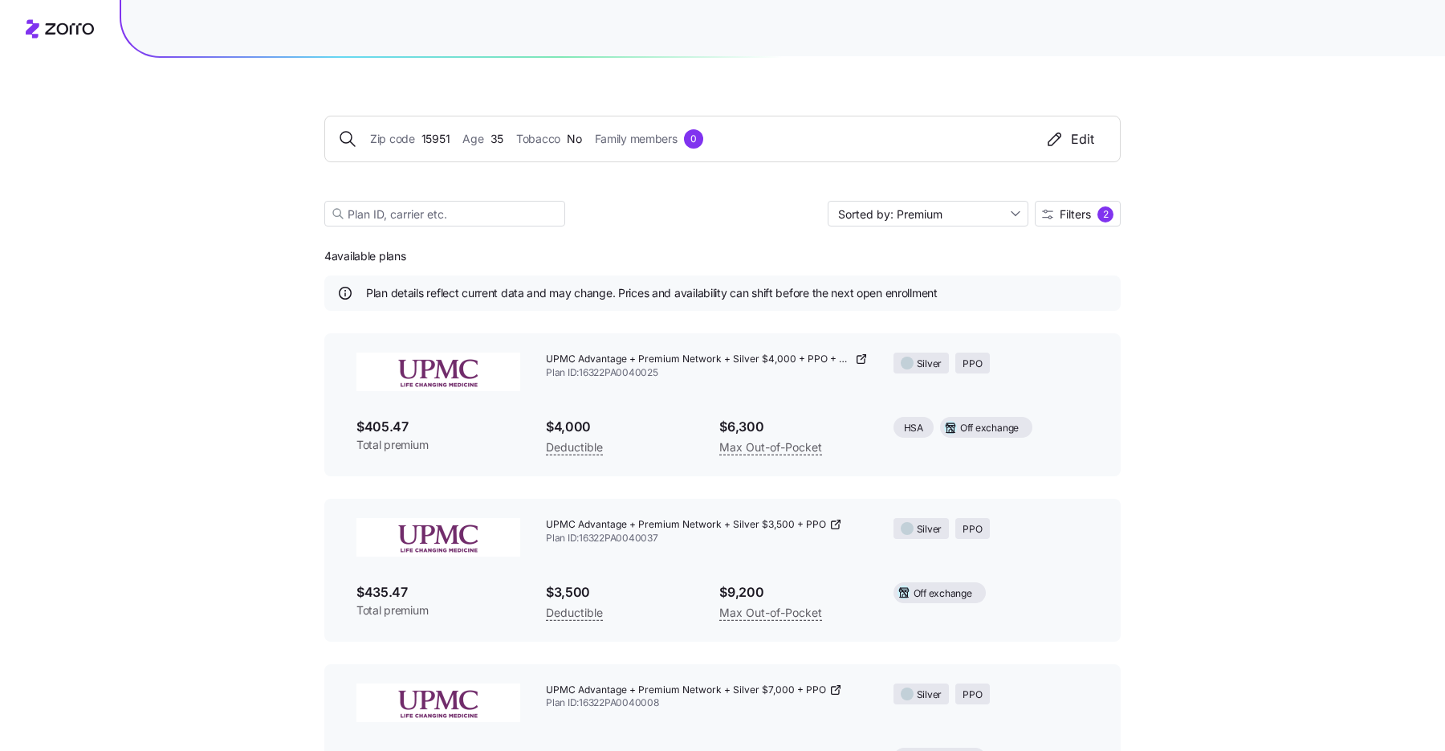
scroll to position [11, 0]
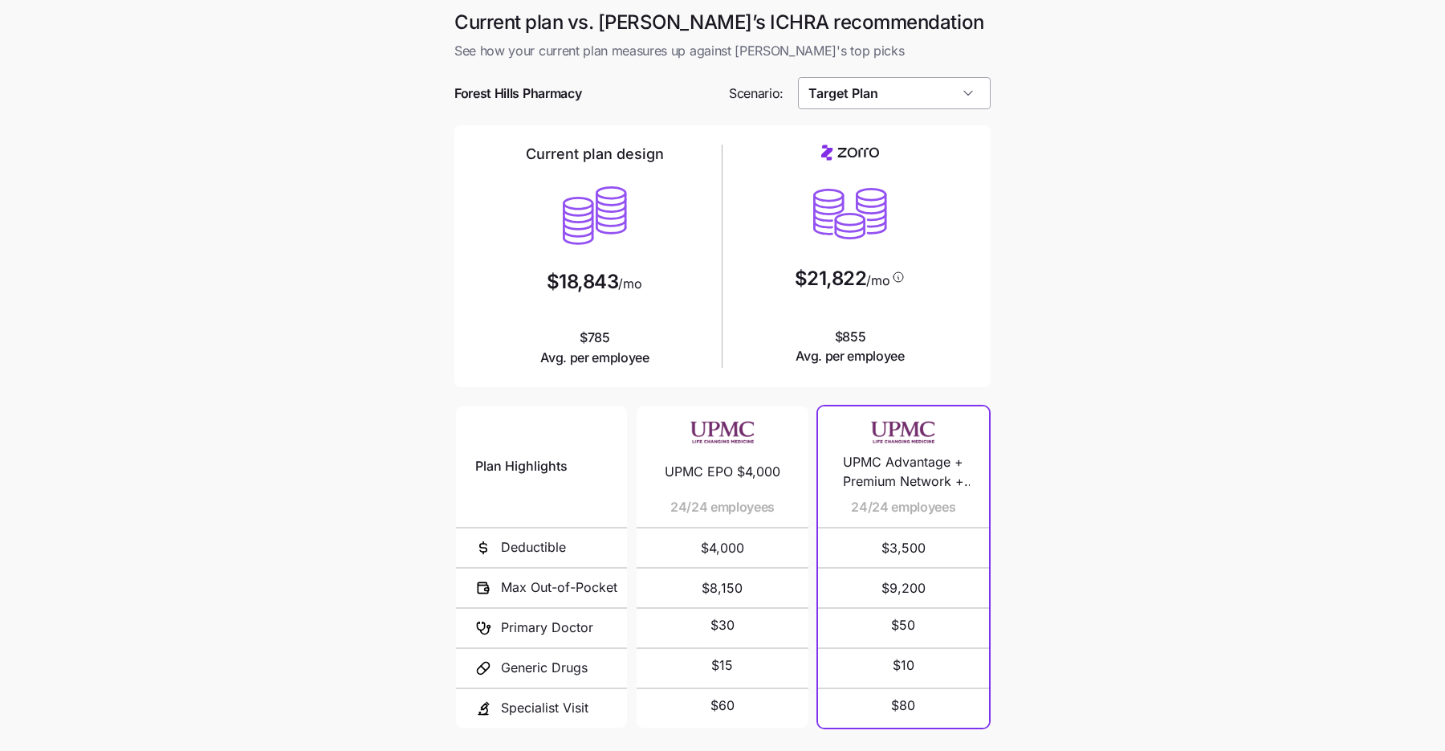
click at [906, 100] on input "Target Plan" at bounding box center [894, 93] width 193 height 32
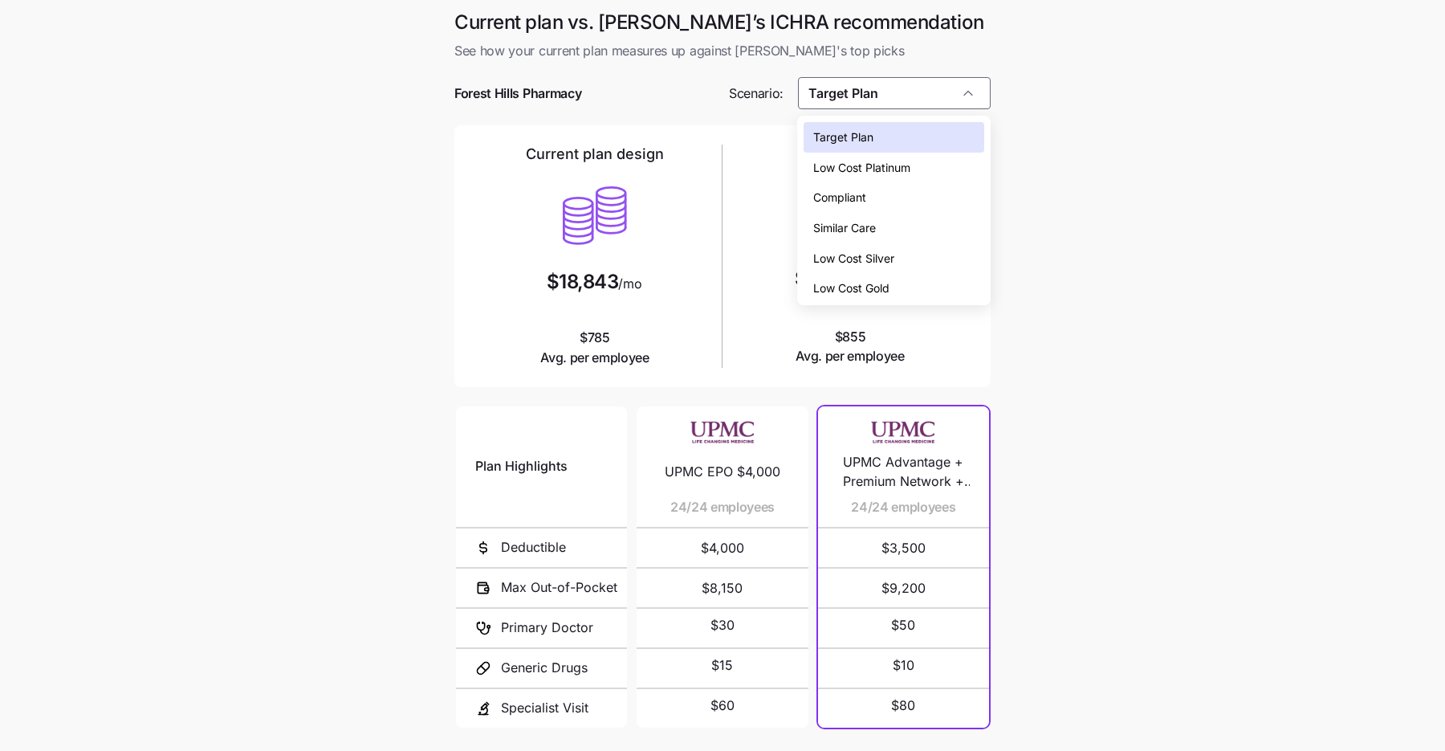
click at [896, 250] on div "Low Cost Silver" at bounding box center [894, 258] width 180 height 31
type input "Low Cost Silver"
